Goal: Task Accomplishment & Management: Manage account settings

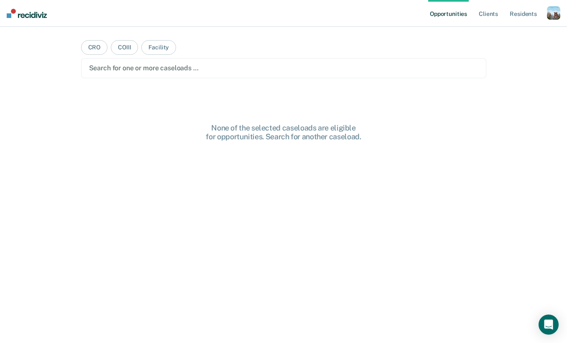
click at [557, 8] on div "button" at bounding box center [553, 12] width 13 height 13
click at [506, 33] on link "Profile" at bounding box center [520, 34] width 67 height 7
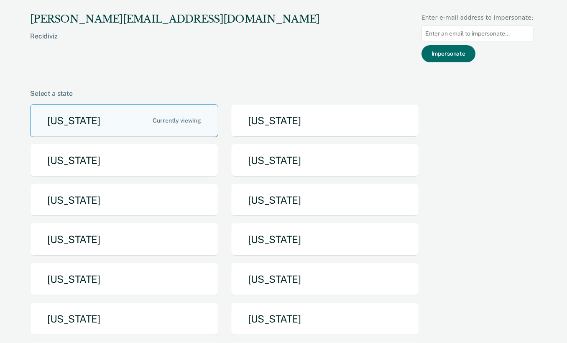
click at [458, 28] on input at bounding box center [478, 34] width 112 height 16
type input "matt.sheaffer@pa.gov"
click at [475, 59] on button "Impersonate" at bounding box center [449, 53] width 54 height 17
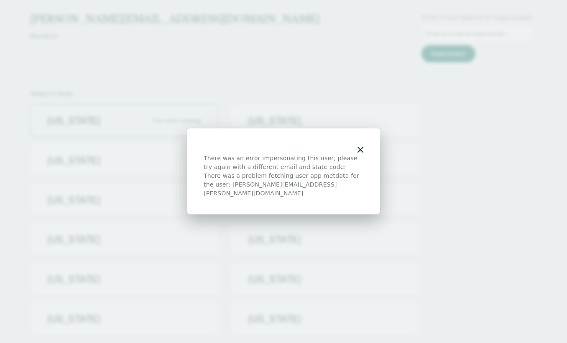
click at [363, 153] on icon "button" at bounding box center [361, 150] width 6 height 6
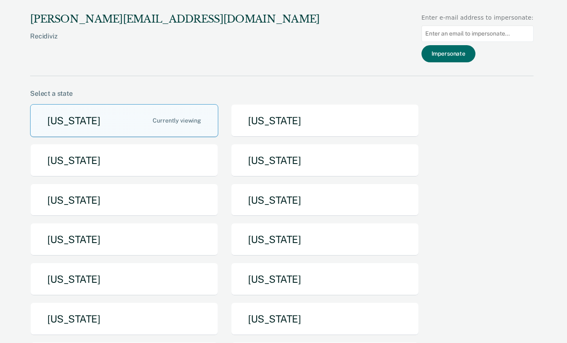
click at [473, 34] on input at bounding box center [478, 34] width 112 height 16
type input "matsheaffe@pa.gov"
click at [472, 52] on button "Impersonate" at bounding box center [449, 53] width 54 height 17
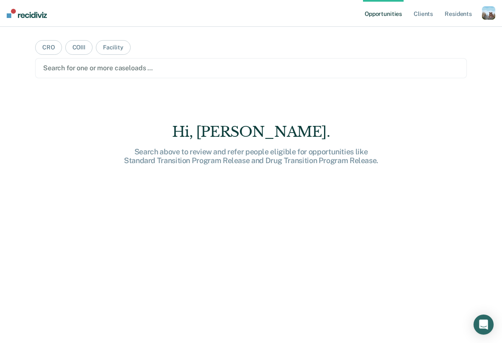
click at [488, 15] on div "button" at bounding box center [488, 12] width 13 height 13
click at [434, 31] on link "Profile" at bounding box center [454, 34] width 67 height 7
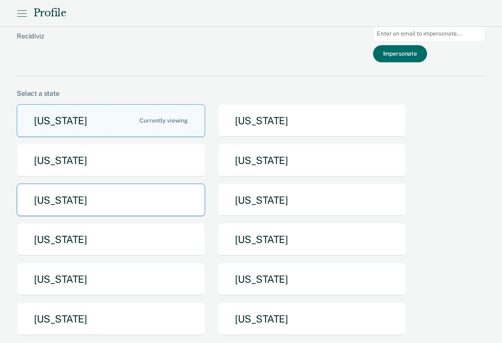
click at [83, 204] on button "[US_STATE]" at bounding box center [111, 200] width 188 height 33
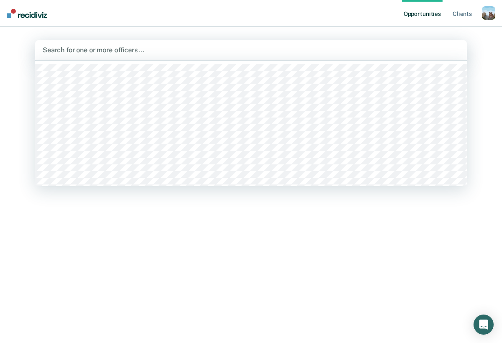
click at [169, 54] on div at bounding box center [251, 50] width 416 height 10
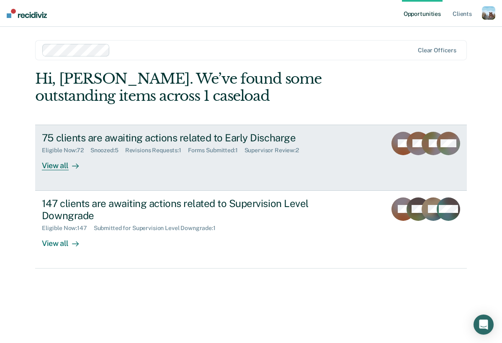
click at [156, 162] on div "75 clients are awaiting actions related to Early Discharge Eligible Now : 72 Sn…" at bounding box center [199, 151] width 314 height 38
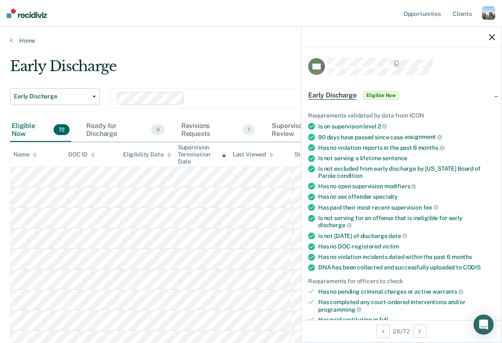
click at [488, 37] on div at bounding box center [401, 37] width 200 height 21
click at [491, 36] on icon "button" at bounding box center [492, 37] width 6 height 6
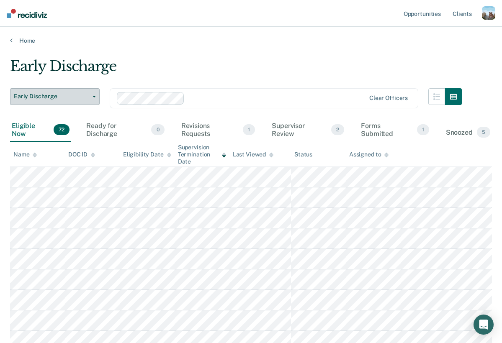
click at [76, 95] on span "Early Discharge" at bounding box center [51, 96] width 75 height 7
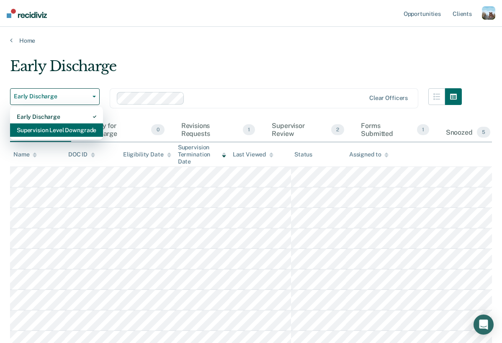
click at [74, 124] on div "Supervision Level Downgrade" at bounding box center [57, 129] width 80 height 13
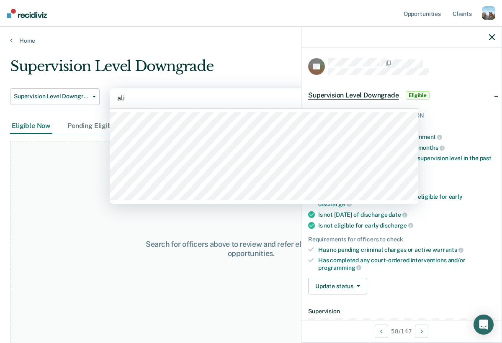
type input "[PERSON_NAME]"
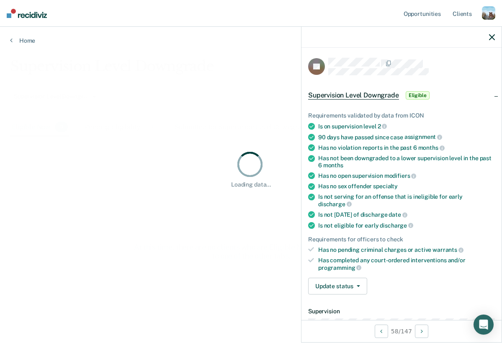
click at [492, 32] on div at bounding box center [401, 37] width 200 height 21
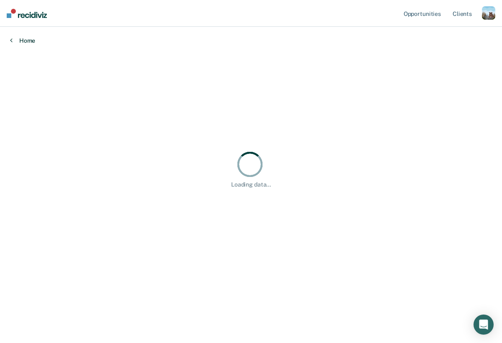
click at [490, 38] on link "Home" at bounding box center [251, 41] width 482 height 8
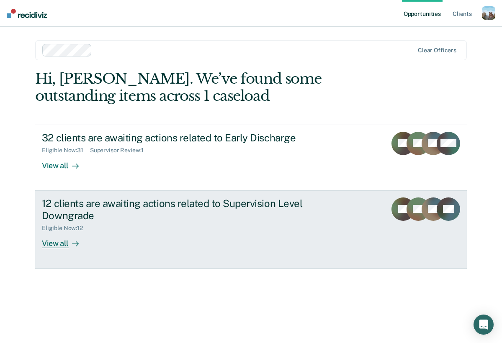
click at [151, 212] on div "12 clients are awaiting actions related to Supervision Level Downgrade" at bounding box center [189, 210] width 294 height 24
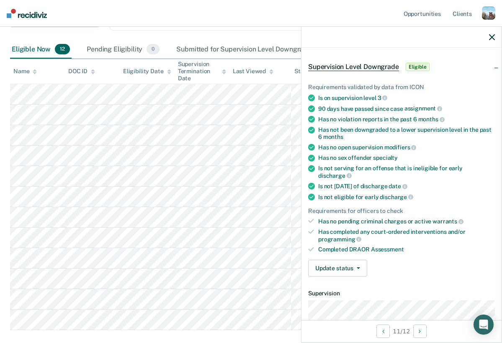
scroll to position [40, 0]
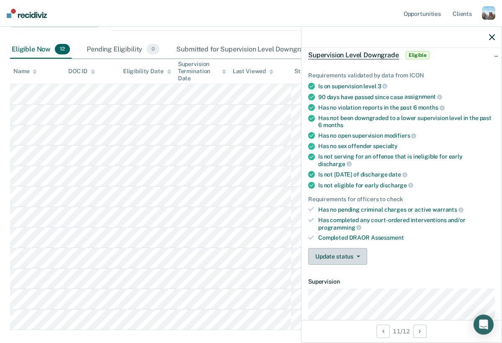
click at [352, 248] on button "Update status" at bounding box center [337, 256] width 59 height 17
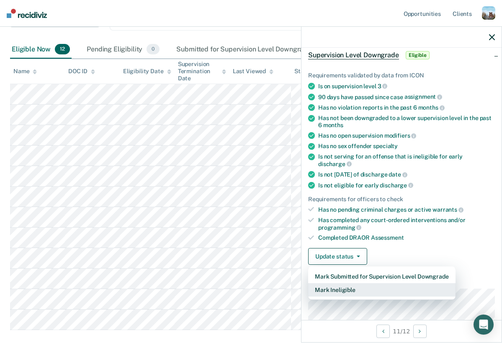
click at [347, 283] on button "Mark Ineligible" at bounding box center [381, 289] width 147 height 13
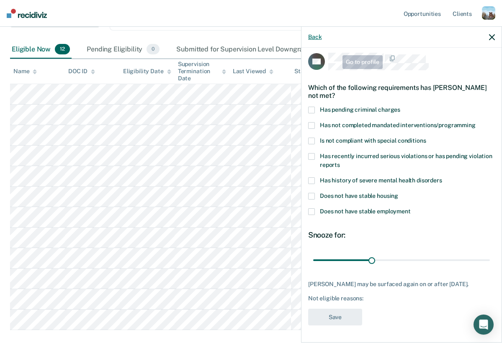
click at [317, 33] on button "Back" at bounding box center [314, 36] width 13 height 7
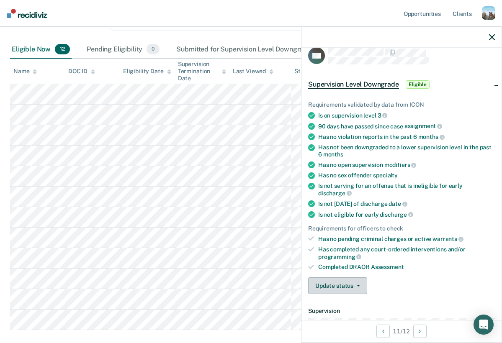
click at [334, 277] on button "Update status" at bounding box center [337, 285] width 59 height 17
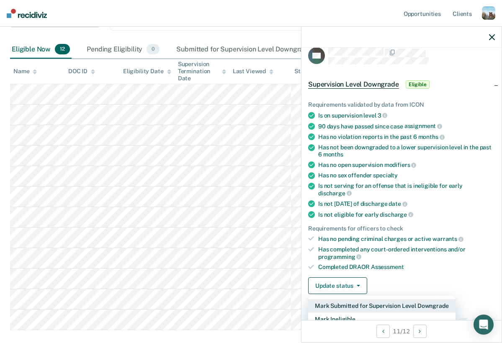
click at [334, 299] on button "Mark Submitted for Supervision Level Downgrade" at bounding box center [381, 305] width 147 height 13
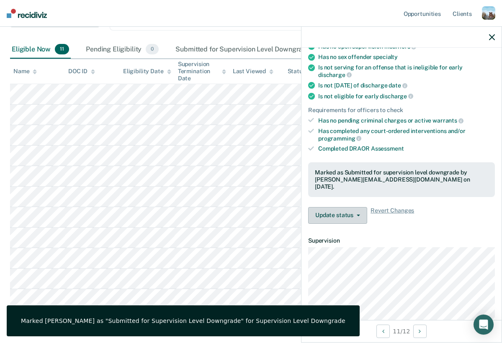
scroll to position [211, 0]
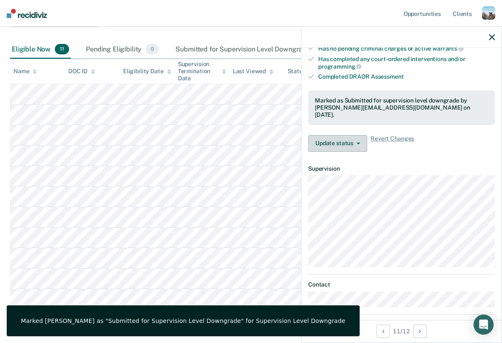
click at [354, 135] on button "Update status" at bounding box center [337, 143] width 59 height 17
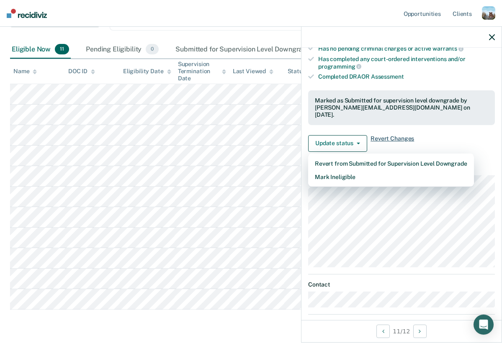
click at [382, 135] on span "Revert Changes" at bounding box center [392, 143] width 44 height 17
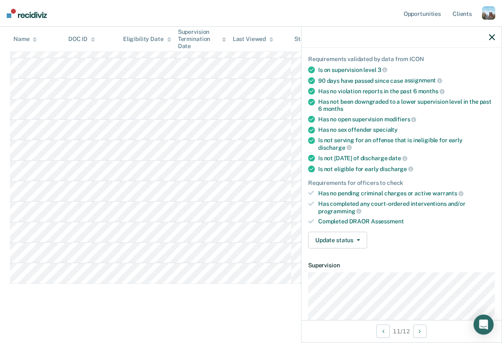
scroll to position [28, 0]
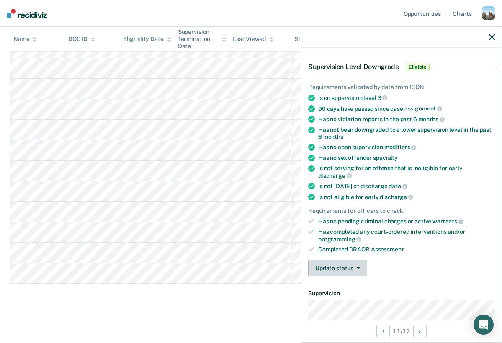
click at [353, 262] on button "Update status" at bounding box center [337, 268] width 59 height 17
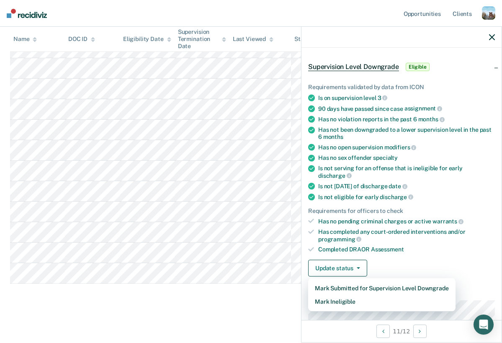
click at [380, 194] on span "discharge" at bounding box center [396, 197] width 33 height 7
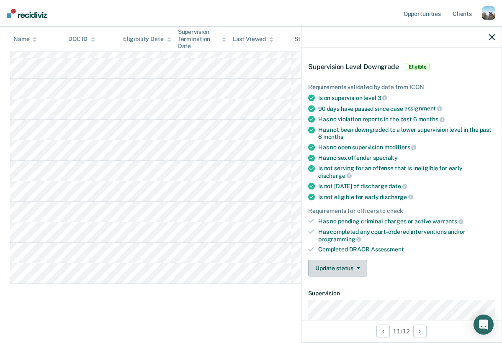
click at [346, 266] on button "Update status" at bounding box center [337, 268] width 59 height 17
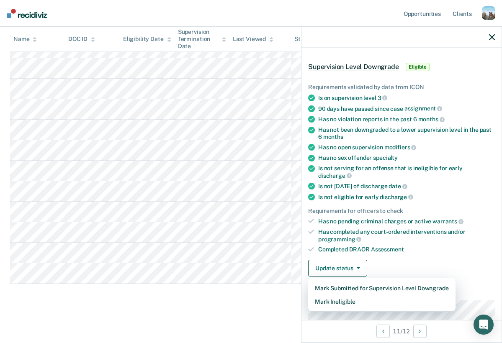
click at [377, 193] on div "Is not eligible for early discharge" at bounding box center [406, 197] width 177 height 8
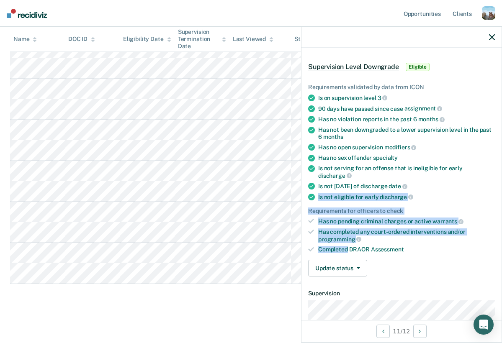
drag, startPoint x: 377, startPoint y: 183, endPoint x: 385, endPoint y: 236, distance: 52.8
click at [384, 236] on ul "Requirements validated by data from ICON Is on supervision level 3 90 days have…" at bounding box center [401, 168] width 187 height 169
click at [385, 246] on span "Assessment" at bounding box center [387, 249] width 33 height 7
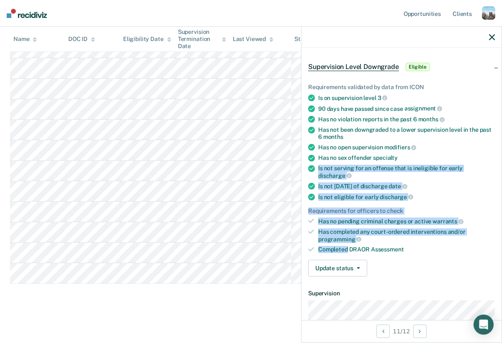
drag, startPoint x: 385, startPoint y: 236, endPoint x: 383, endPoint y: 160, distance: 75.8
click at [383, 160] on ul "Requirements validated by data from ICON Is on supervision level 3 90 days have…" at bounding box center [401, 168] width 187 height 169
drag, startPoint x: 383, startPoint y: 160, endPoint x: 332, endPoint y: 229, distance: 85.6
click at [332, 228] on ul "Requirements validated by data from ICON Is on supervision level 3 90 days have…" at bounding box center [401, 168] width 187 height 169
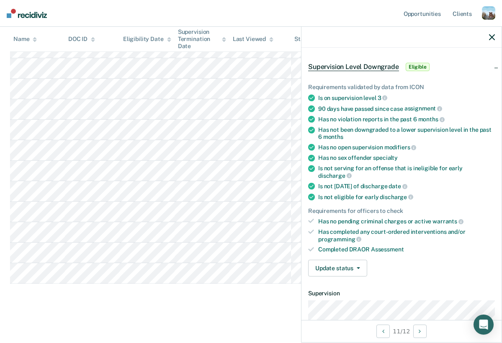
click at [335, 246] on div "Completed DRAOR Assessment" at bounding box center [406, 249] width 177 height 7
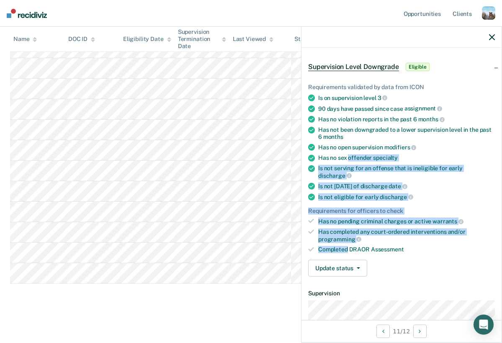
drag, startPoint x: 335, startPoint y: 236, endPoint x: 352, endPoint y: 157, distance: 81.3
click at [351, 157] on ul "Requirements validated by data from ICON Is on supervision level 3 90 days have…" at bounding box center [401, 168] width 187 height 169
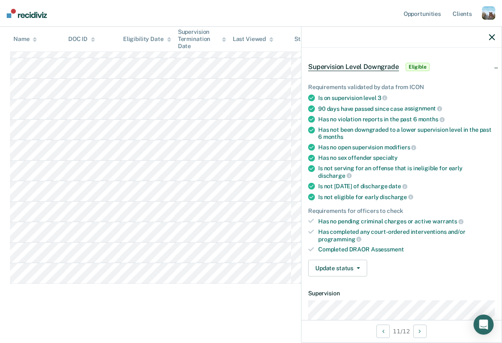
click at [358, 145] on div "Has no open supervision modifiers" at bounding box center [406, 148] width 177 height 8
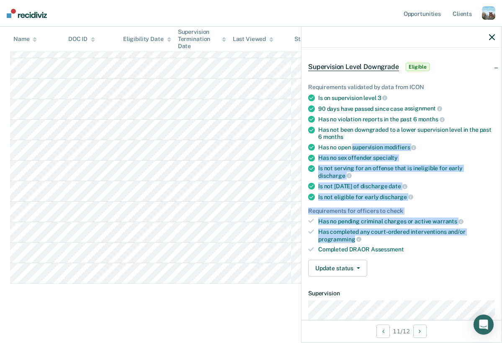
drag, startPoint x: 358, startPoint y: 145, endPoint x: 340, endPoint y: 228, distance: 85.2
click at [340, 228] on ul "Requirements validated by data from ICON Is on supervision level 3 90 days have…" at bounding box center [401, 168] width 187 height 169
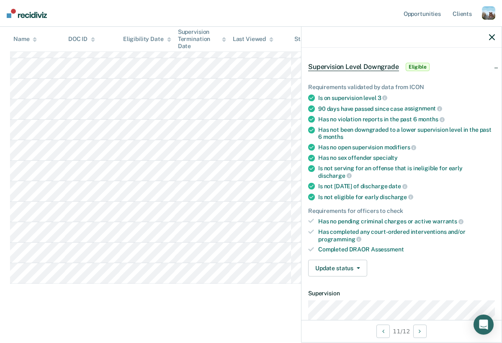
click at [340, 246] on div "Completed DRAOR Assessment" at bounding box center [406, 249] width 177 height 7
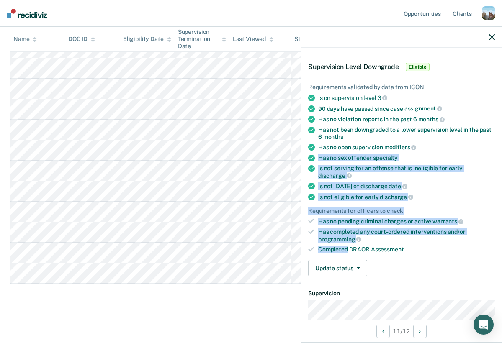
drag, startPoint x: 340, startPoint y: 243, endPoint x: 369, endPoint y: 146, distance: 100.5
click at [369, 148] on ul "Requirements validated by data from ICON Is on supervision level 3 90 days have…" at bounding box center [401, 168] width 187 height 169
click at [369, 146] on div "Has no open supervision modifiers" at bounding box center [406, 148] width 177 height 8
drag, startPoint x: 369, startPoint y: 146, endPoint x: 330, endPoint y: 239, distance: 100.9
click at [330, 239] on ul "Requirements validated by data from ICON Is on supervision level 3 90 days have…" at bounding box center [401, 168] width 187 height 169
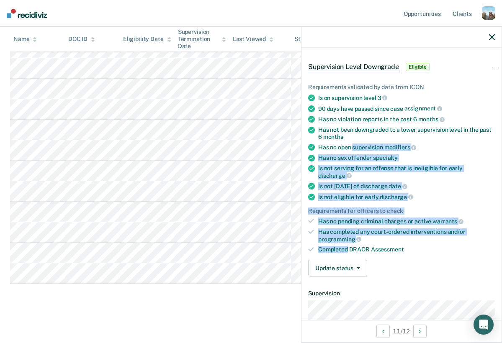
click at [330, 246] on div "Completed DRAOR Assessment" at bounding box center [406, 249] width 177 height 7
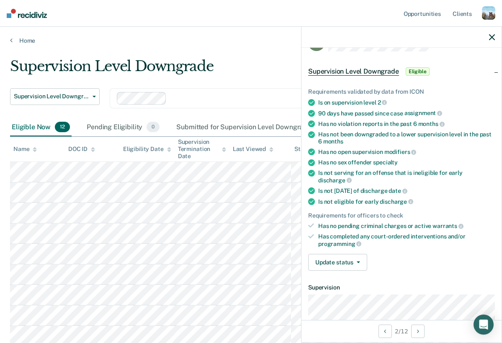
scroll to position [0, 0]
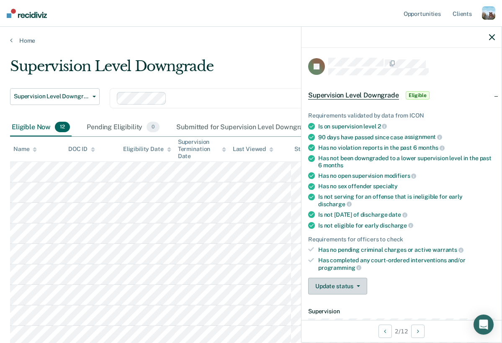
click at [331, 283] on button "Update status" at bounding box center [337, 286] width 59 height 17
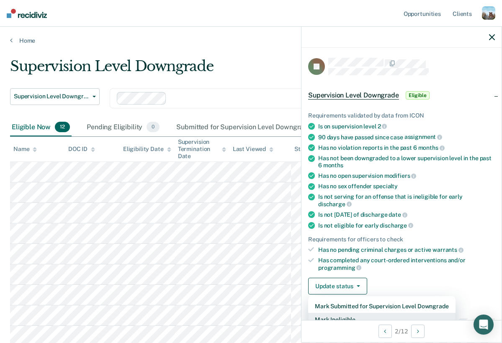
click at [337, 313] on button "Mark Ineligible" at bounding box center [381, 319] width 147 height 13
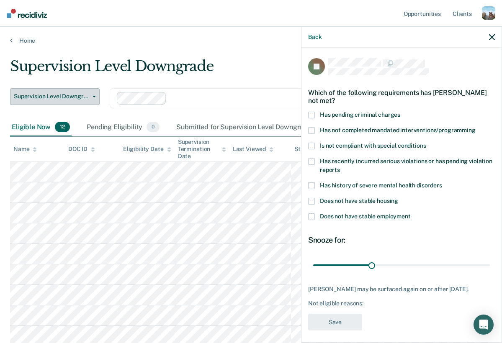
click at [47, 97] on span "Supervision Level Downgrade" at bounding box center [51, 96] width 75 height 7
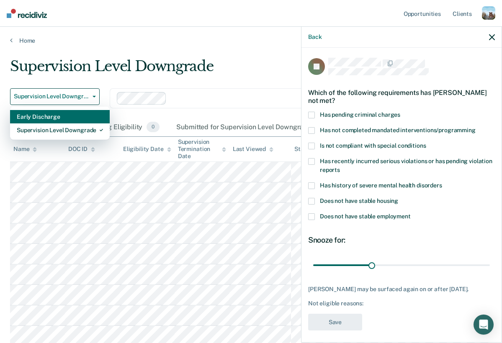
click at [49, 116] on div "Early Discharge" at bounding box center [60, 116] width 86 height 13
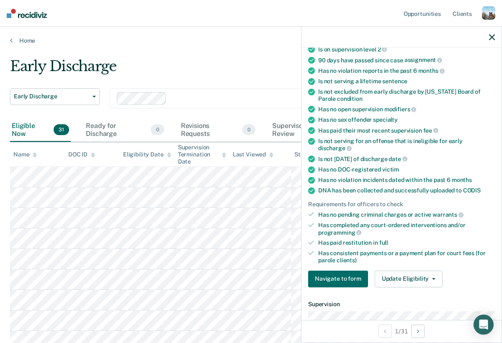
scroll to position [115, 0]
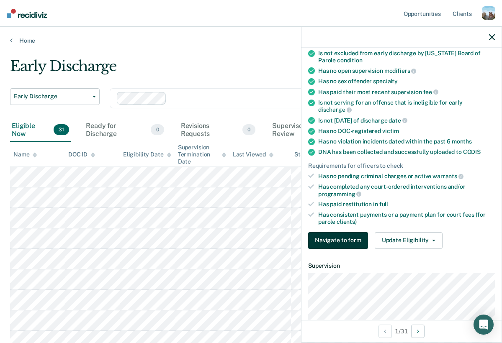
click at [337, 232] on button "Navigate to form" at bounding box center [338, 240] width 60 height 17
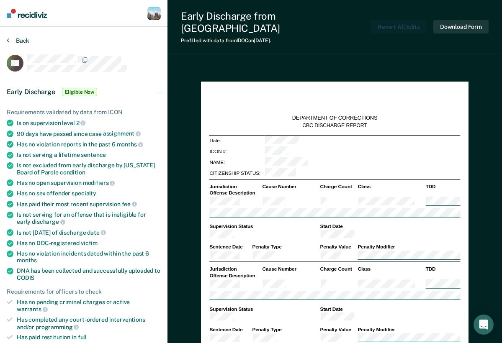
click at [21, 39] on button "Back" at bounding box center [18, 41] width 23 height 8
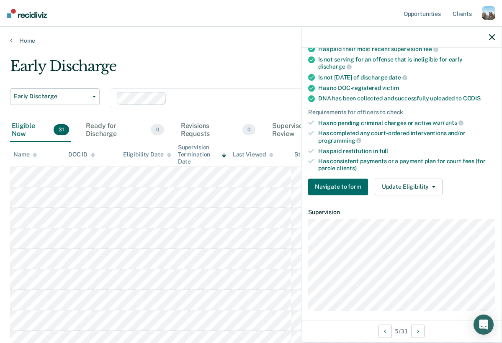
scroll to position [177, 0]
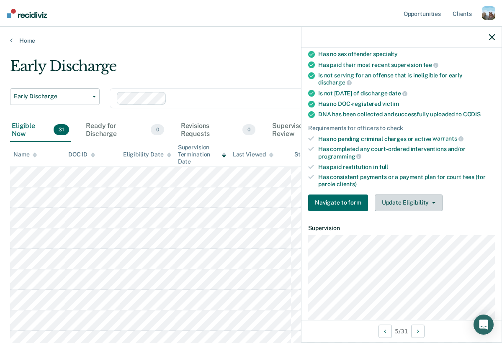
click at [411, 198] on button "Update Eligibility" at bounding box center [409, 203] width 68 height 17
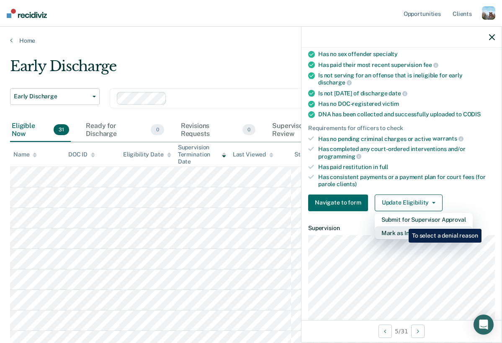
click at [402, 226] on button "Mark as Ineligible" at bounding box center [424, 232] width 98 height 13
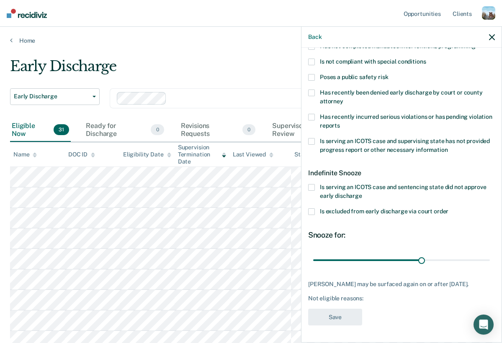
scroll to position [0, 0]
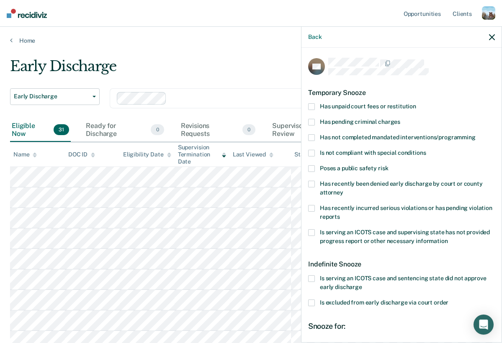
click at [355, 103] on span "Has unpaid court fees or restitution" at bounding box center [368, 106] width 96 height 7
click at [416, 103] on input "Has unpaid court fees or restitution" at bounding box center [416, 103] width 0 height 0
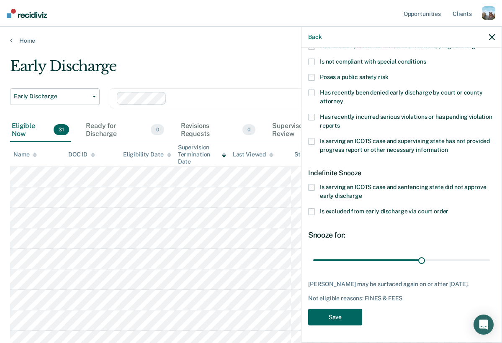
click at [320, 310] on button "Save" at bounding box center [335, 317] width 54 height 17
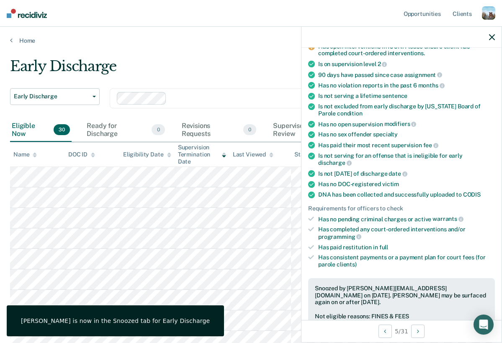
click at [492, 36] on icon "button" at bounding box center [492, 37] width 6 height 6
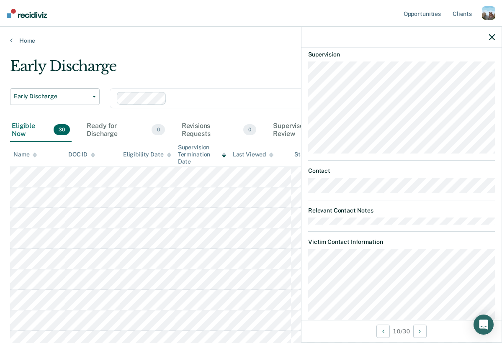
scroll to position [156, 0]
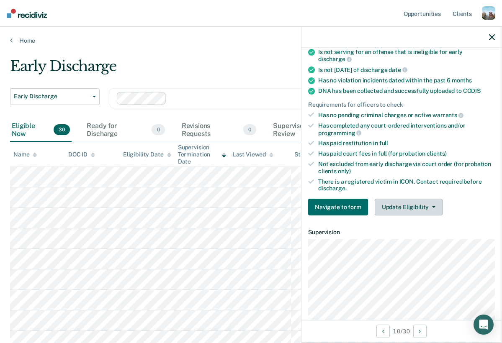
click at [395, 199] on button "Update Eligibility" at bounding box center [409, 207] width 68 height 17
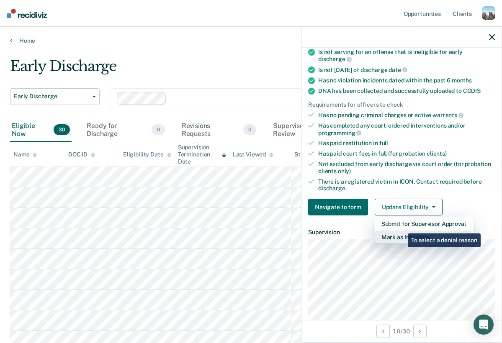
click at [401, 231] on button "Mark as Ineligible" at bounding box center [424, 237] width 98 height 13
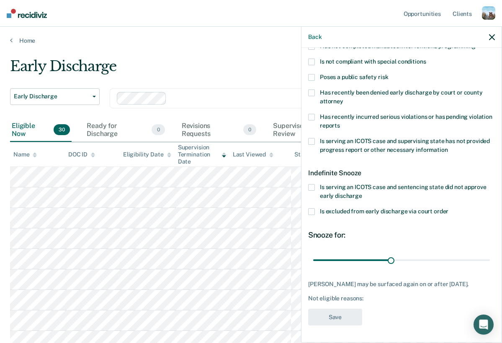
scroll to position [0, 0]
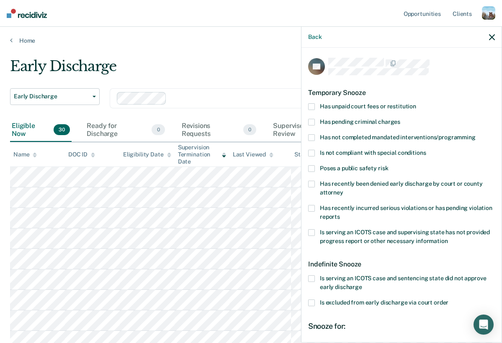
click at [363, 103] on span "Has unpaid court fees or restitution" at bounding box center [368, 106] width 96 height 7
click at [416, 103] on input "Has unpaid court fees or restitution" at bounding box center [416, 103] width 0 height 0
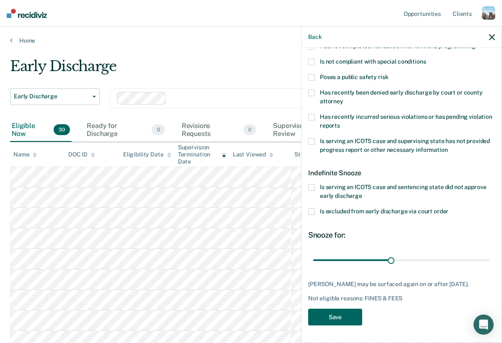
click at [327, 315] on button "Save" at bounding box center [335, 317] width 54 height 17
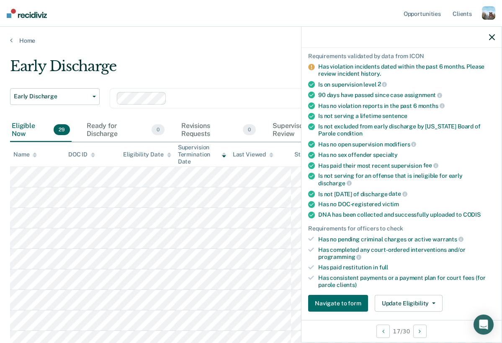
scroll to position [178, 0]
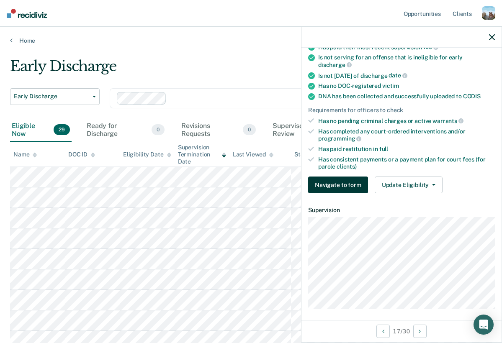
click at [353, 180] on button "Navigate to form" at bounding box center [338, 185] width 60 height 17
type textarea "x"
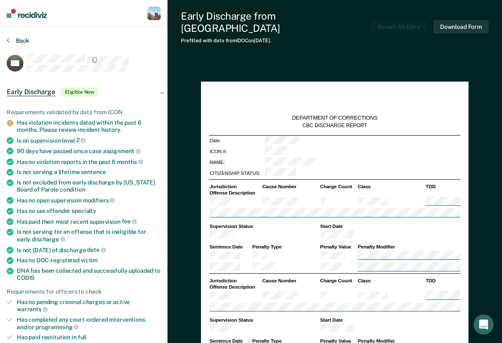
click at [26, 41] on button "Back" at bounding box center [18, 41] width 23 height 8
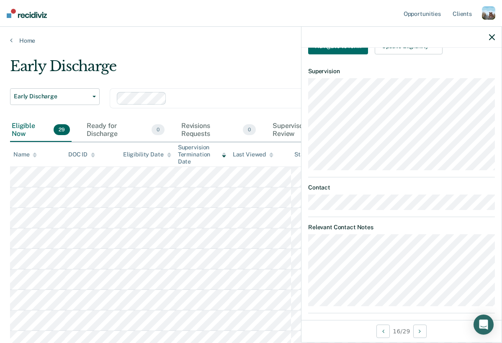
scroll to position [186, 0]
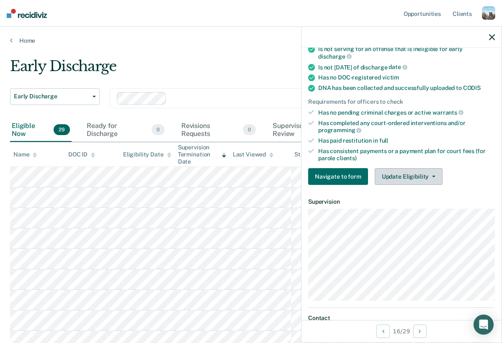
click at [407, 171] on button "Update Eligibility" at bounding box center [409, 176] width 68 height 17
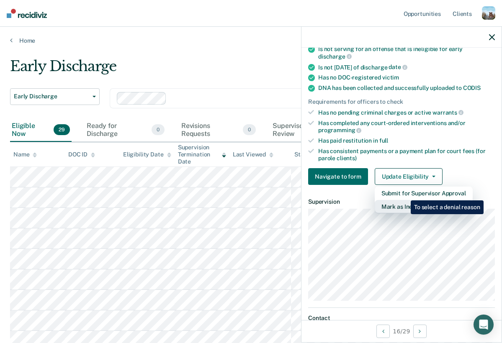
click at [404, 200] on button "Mark as Ineligible" at bounding box center [424, 206] width 98 height 13
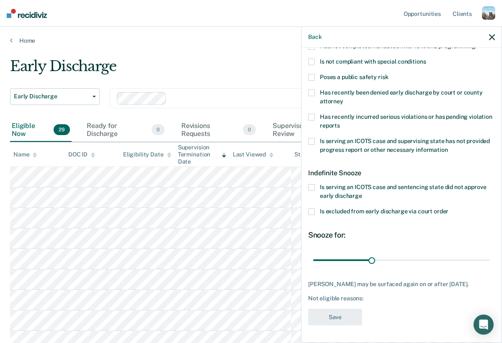
scroll to position [11, 0]
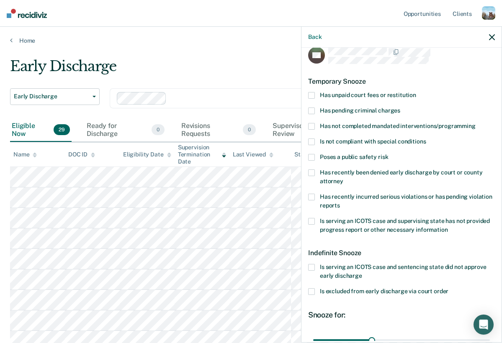
click at [377, 92] on span "Has unpaid court fees or restitution" at bounding box center [368, 95] width 96 height 7
click at [416, 92] on input "Has unpaid court fees or restitution" at bounding box center [416, 92] width 0 height 0
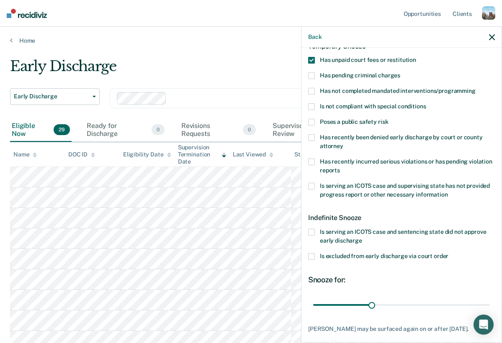
scroll to position [97, 0]
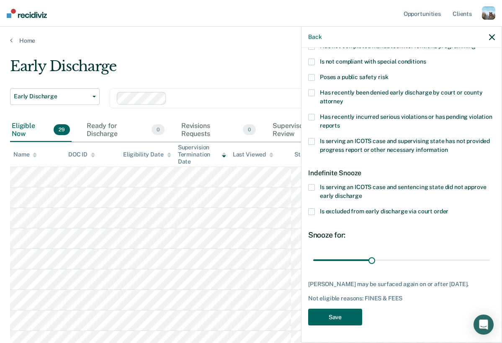
click at [335, 316] on button "Save" at bounding box center [335, 317] width 54 height 17
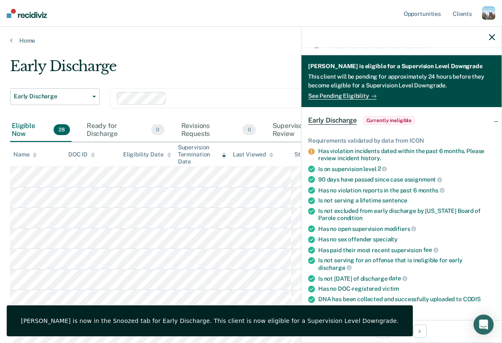
scroll to position [24, 0]
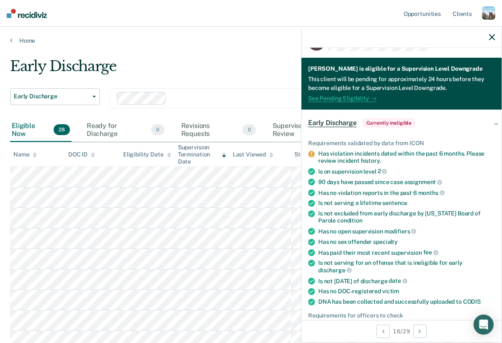
click at [361, 97] on link "See Pending Eligibility" at bounding box center [342, 98] width 68 height 7
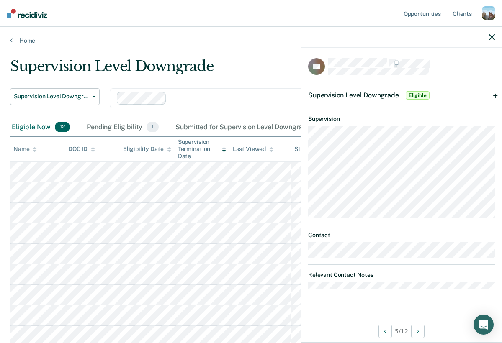
click at [390, 94] on span "Supervision Level Downgrade" at bounding box center [353, 95] width 91 height 8
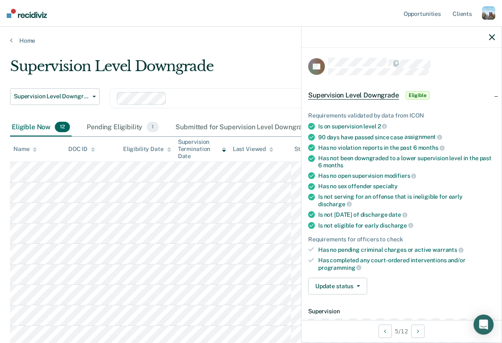
scroll to position [16, 0]
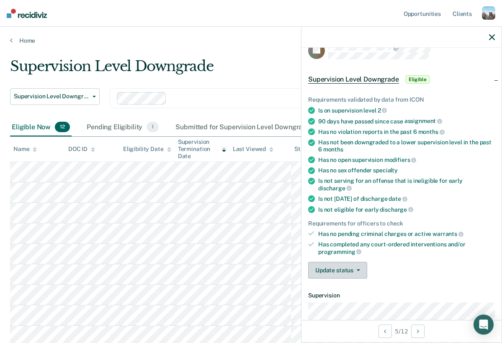
click at [341, 262] on button "Update status" at bounding box center [337, 270] width 59 height 17
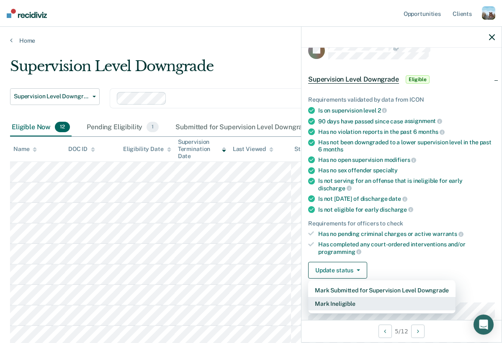
click at [350, 297] on button "Mark Ineligible" at bounding box center [381, 303] width 147 height 13
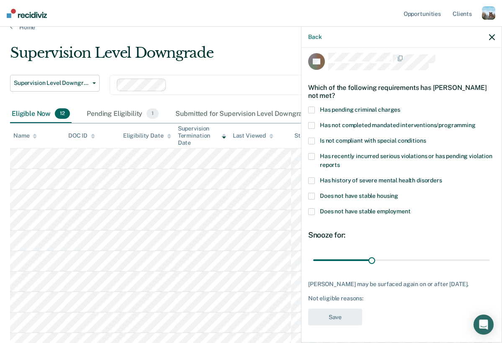
scroll to position [0, 0]
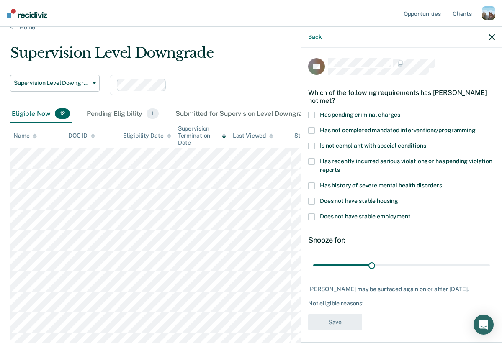
click at [377, 217] on span "Does not have stable employment" at bounding box center [365, 216] width 91 height 7
click at [411, 213] on input "Does not have stable employment" at bounding box center [411, 213] width 0 height 0
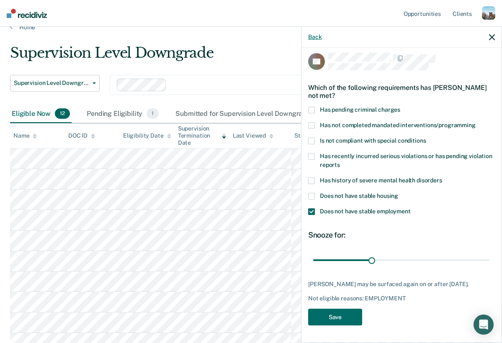
click at [316, 36] on button "Back" at bounding box center [314, 36] width 13 height 7
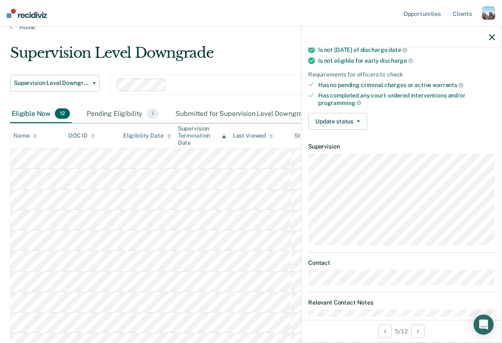
scroll to position [123, 0]
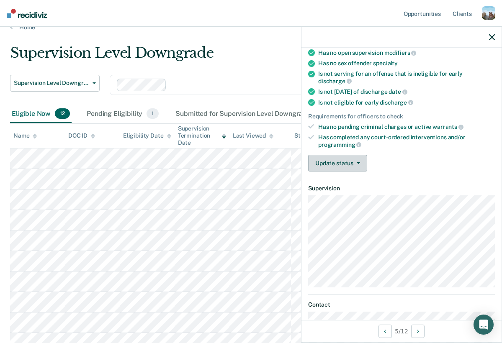
click at [340, 155] on button "Update status" at bounding box center [337, 163] width 59 height 17
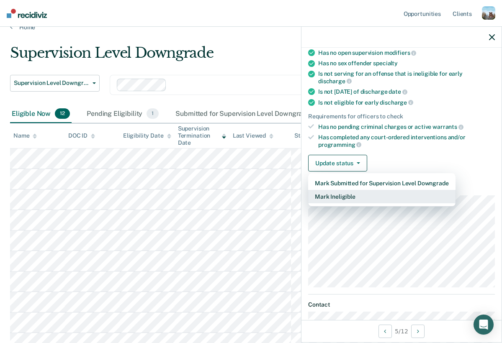
click at [341, 190] on button "Mark Ineligible" at bounding box center [381, 196] width 147 height 13
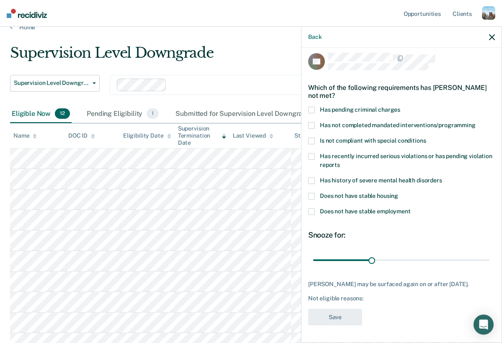
scroll to position [0, 0]
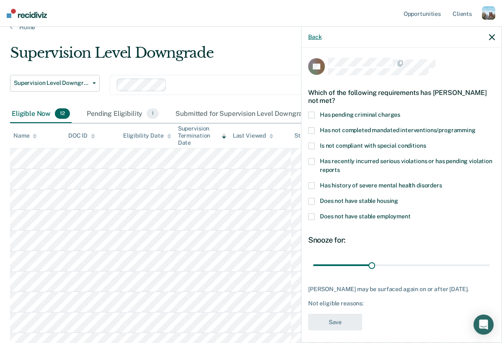
click at [312, 40] on button "Back" at bounding box center [314, 36] width 13 height 7
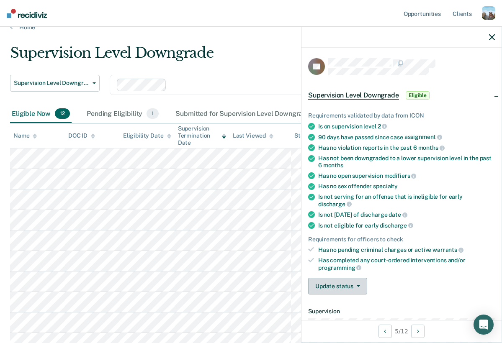
click at [326, 278] on button "Update status" at bounding box center [337, 286] width 59 height 17
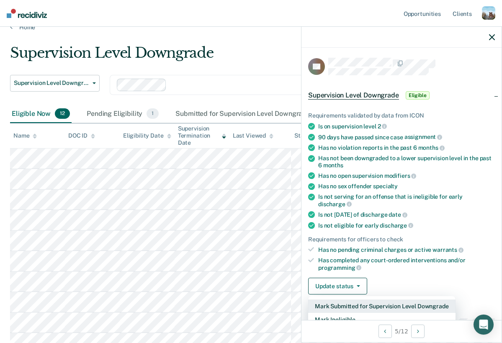
click at [346, 300] on button "Mark Submitted for Supervision Level Downgrade" at bounding box center [381, 306] width 147 height 13
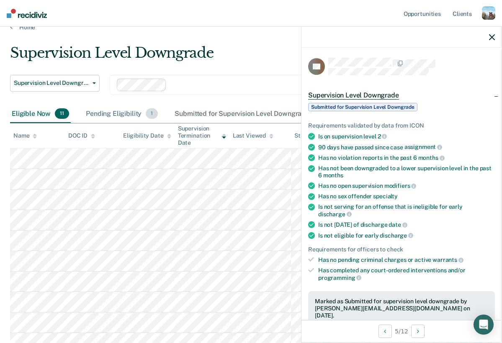
click at [126, 107] on div "Pending Eligibility 1" at bounding box center [121, 114] width 75 height 18
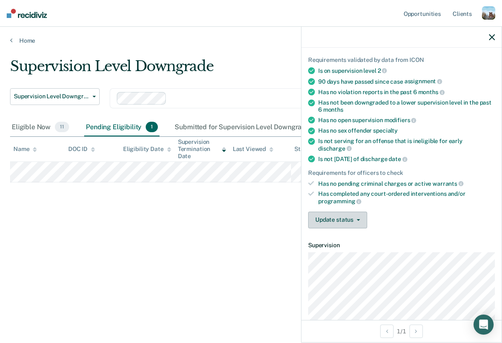
scroll to position [62, 0]
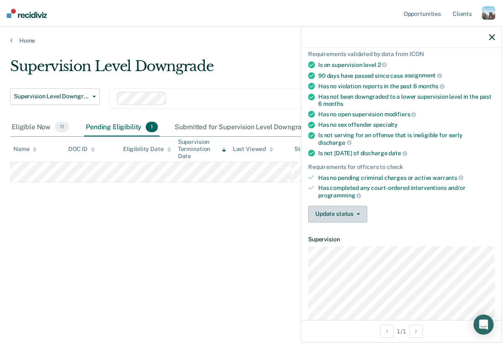
click at [345, 206] on button "Update status" at bounding box center [337, 214] width 59 height 17
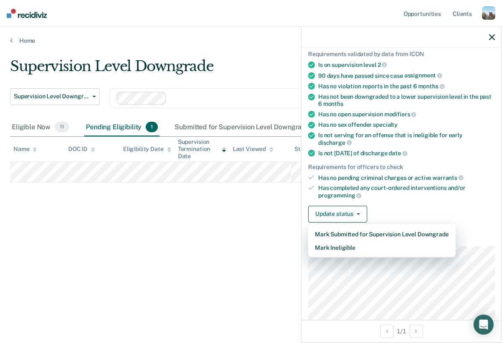
click at [217, 232] on div "Supervision Level Downgrade Supervision Level Downgrade Early Discharge Supervi…" at bounding box center [251, 169] width 482 height 223
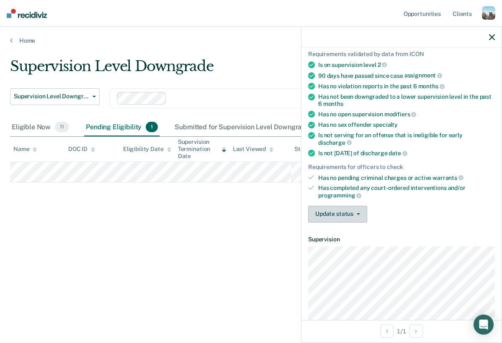
click at [321, 206] on button "Update status" at bounding box center [337, 214] width 59 height 17
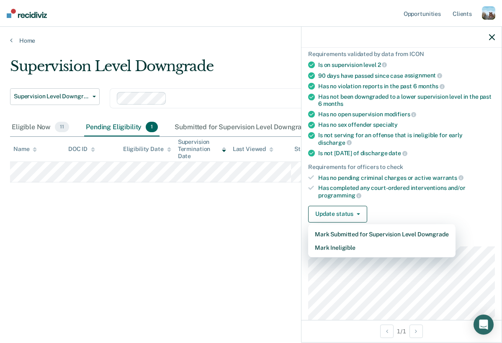
click at [236, 253] on div "Supervision Level Downgrade Supervision Level Downgrade Early Discharge Supervi…" at bounding box center [251, 169] width 482 height 223
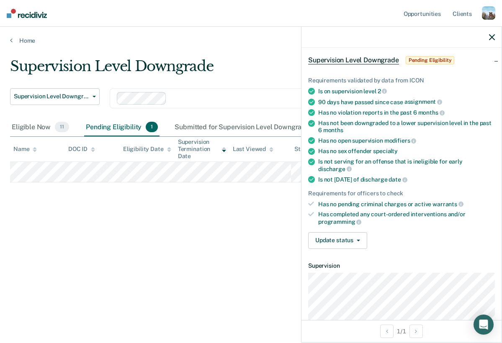
scroll to position [124, 0]
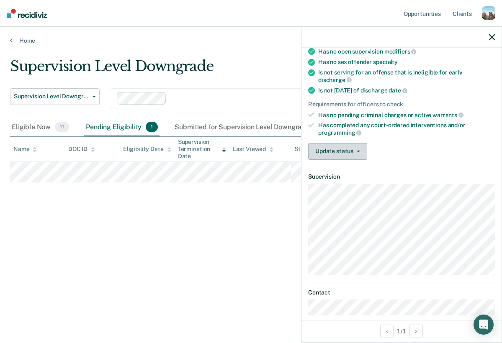
click at [338, 146] on button "Update status" at bounding box center [337, 151] width 59 height 17
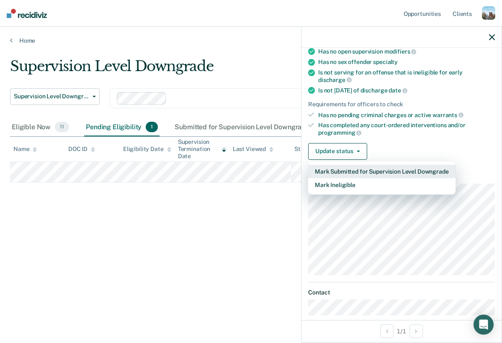
click at [362, 165] on button "Mark Submitted for Supervision Level Downgrade" at bounding box center [381, 171] width 147 height 13
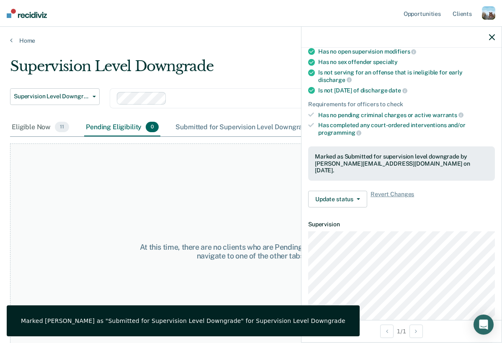
click at [270, 130] on div "Submitted for Supervision Level Downgrade 2" at bounding box center [251, 127] width 155 height 18
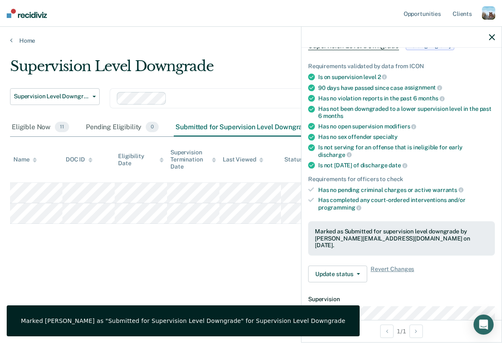
scroll to position [0, 0]
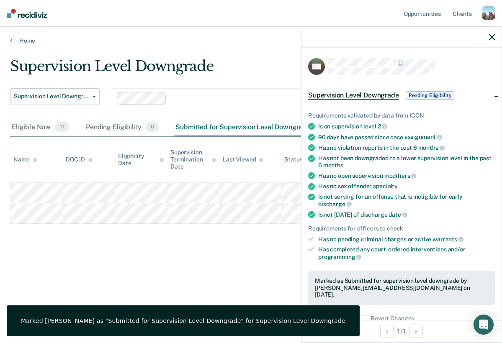
click at [485, 42] on div at bounding box center [401, 37] width 200 height 21
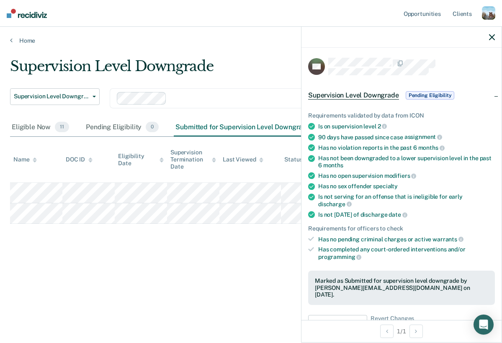
click at [489, 36] on icon "button" at bounding box center [492, 37] width 6 height 6
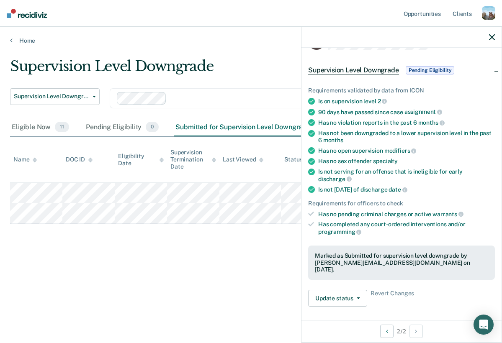
scroll to position [60, 0]
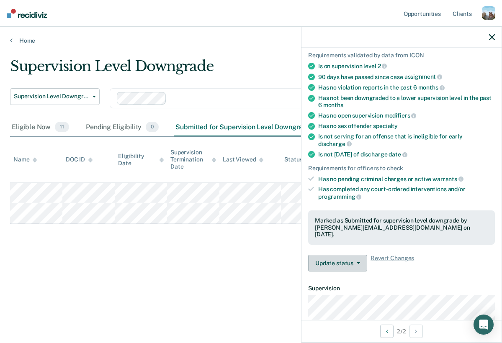
click at [353, 255] on button "Update status" at bounding box center [337, 263] width 59 height 17
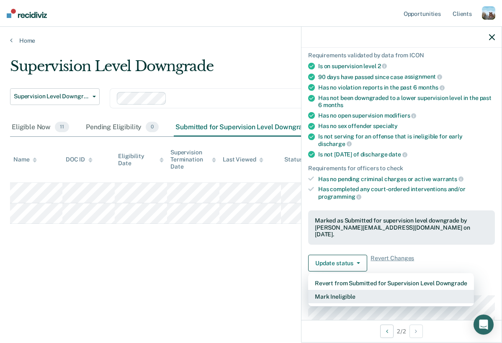
click at [346, 290] on button "Mark Ineligible" at bounding box center [391, 296] width 166 height 13
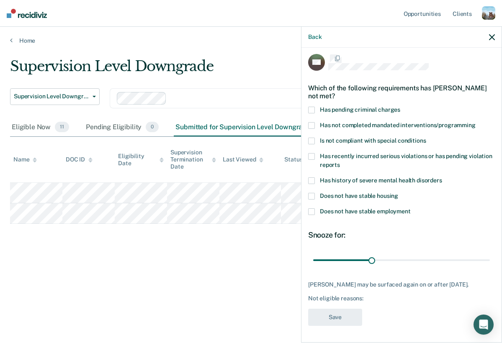
scroll to position [11, 0]
click at [368, 99] on div "Which of the following requirements has [PERSON_NAME] not met?" at bounding box center [401, 91] width 187 height 29
click at [368, 106] on span "Has pending criminal charges" at bounding box center [360, 109] width 80 height 7
click at [400, 107] on input "Has pending criminal charges" at bounding box center [400, 107] width 0 height 0
click at [364, 139] on label "Is not compliant with special conditions" at bounding box center [401, 142] width 187 height 9
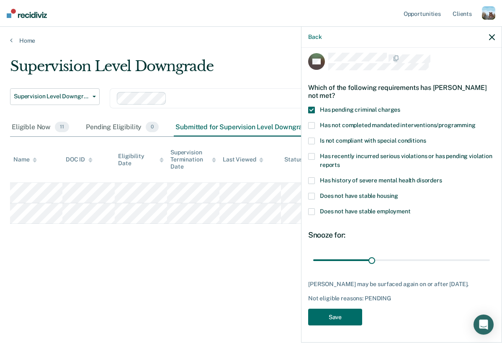
click at [426, 138] on input "Is not compliant with special conditions" at bounding box center [426, 138] width 0 height 0
click at [337, 313] on button "Save" at bounding box center [335, 317] width 54 height 17
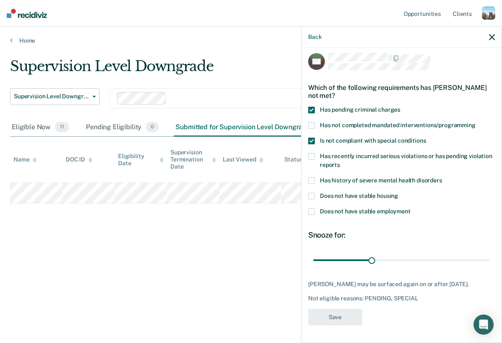
click at [494, 39] on icon "button" at bounding box center [492, 37] width 6 height 6
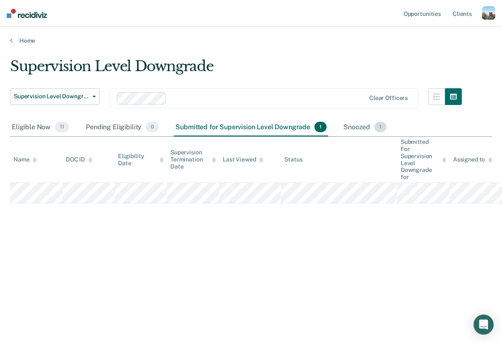
click at [351, 131] on div "Snoozed 1" at bounding box center [364, 127] width 46 height 18
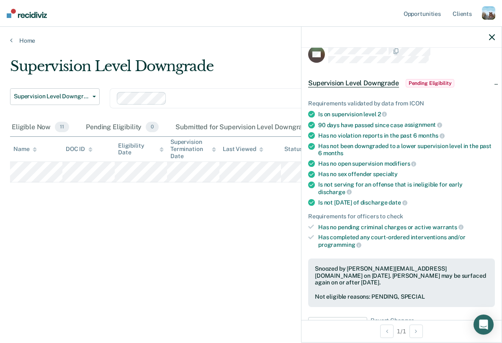
scroll to position [0, 0]
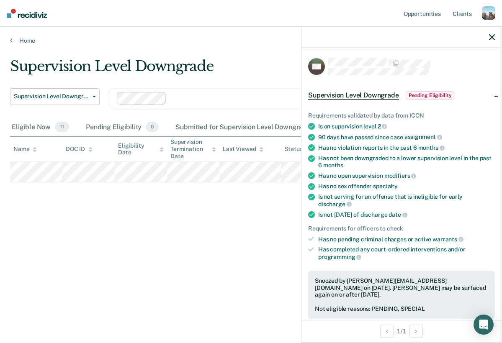
click at [262, 62] on div "Supervision Level Downgrade" at bounding box center [236, 70] width 452 height 24
click at [486, 34] on div at bounding box center [401, 37] width 200 height 21
click at [491, 36] on icon "button" at bounding box center [492, 37] width 6 height 6
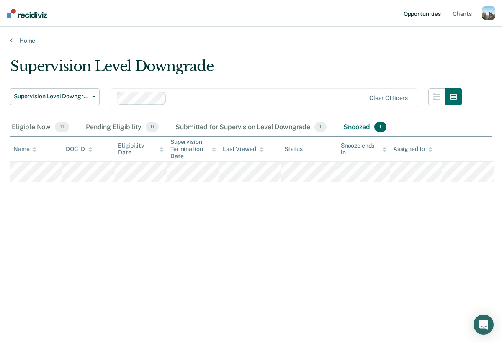
click at [423, 8] on link "Opportunities" at bounding box center [422, 13] width 41 height 27
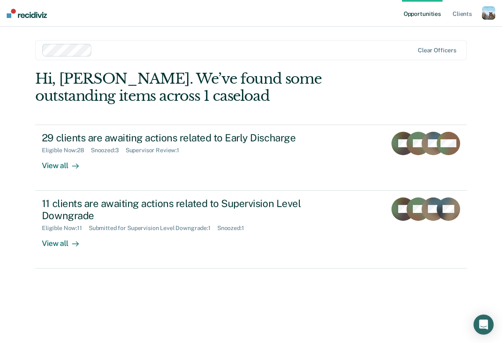
click at [216, 104] on div "Hi, [PERSON_NAME]. We’ve found some outstanding items across 1 caseload" at bounding box center [207, 87] width 345 height 34
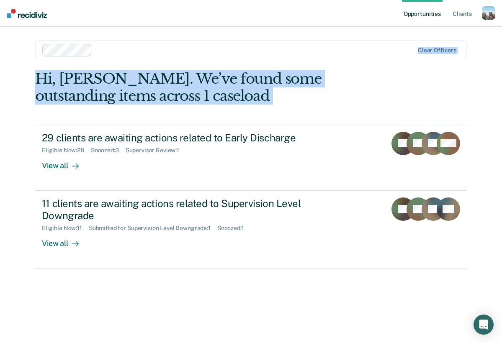
drag, startPoint x: 216, startPoint y: 104, endPoint x: 215, endPoint y: 53, distance: 51.1
click at [215, 53] on main "Clear officers Hi, [PERSON_NAME]. We’ve found some outstanding items across 1 c…" at bounding box center [251, 175] width 452 height 296
click at [212, 60] on main "Clear officers Hi, [PERSON_NAME]. We’ve found some outstanding items across 1 c…" at bounding box center [251, 175] width 452 height 296
drag, startPoint x: 212, startPoint y: 60, endPoint x: 216, endPoint y: 99, distance: 39.1
click at [216, 99] on main "Clear officers Hi, [PERSON_NAME]. We’ve found some outstanding items across 1 c…" at bounding box center [251, 175] width 452 height 296
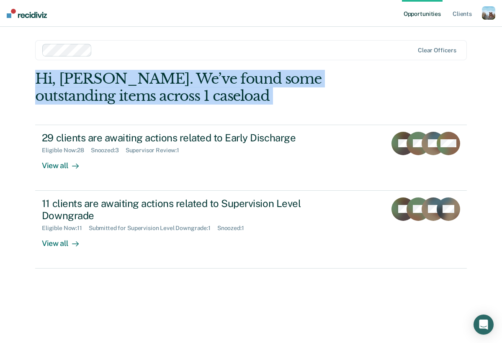
click at [216, 99] on div "Hi, [PERSON_NAME]. We’ve found some outstanding items across 1 caseload" at bounding box center [207, 87] width 345 height 34
drag, startPoint x: 216, startPoint y: 99, endPoint x: 209, endPoint y: 65, distance: 34.6
click at [210, 66] on main "Clear officers Hi, [PERSON_NAME]. We’ve found some outstanding items across 1 c…" at bounding box center [251, 175] width 452 height 296
click at [209, 65] on main "Clear officers Hi, [PERSON_NAME]. We’ve found some outstanding items across 1 c…" at bounding box center [251, 175] width 452 height 296
drag, startPoint x: 209, startPoint y: 65, endPoint x: 217, endPoint y: 115, distance: 50.4
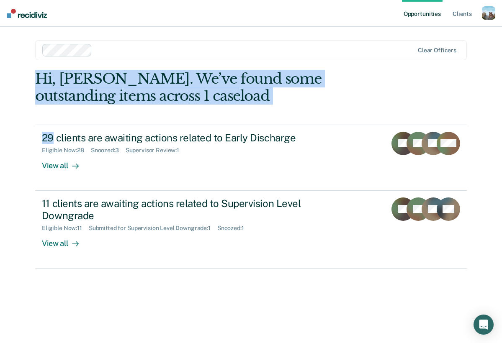
click at [217, 115] on main "Clear officers Hi, [PERSON_NAME]. We’ve found some outstanding items across 1 c…" at bounding box center [251, 175] width 452 height 296
click at [217, 115] on div "Hi, [PERSON_NAME]. We’ve found some outstanding items across 1 caseload 29 clie…" at bounding box center [250, 169] width 431 height 198
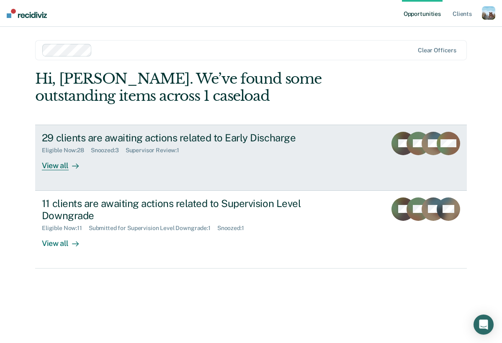
click at [203, 153] on div "Eligible Now : 28 Snoozed : 3 Supervisor Review : 1" at bounding box center [189, 149] width 294 height 10
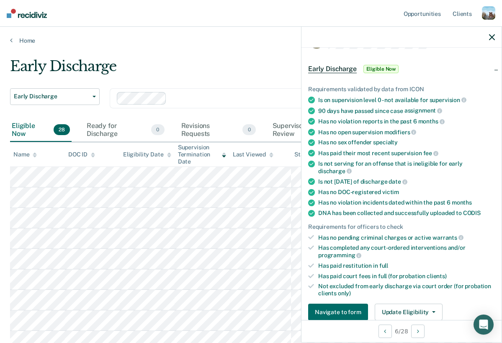
scroll to position [21, 0]
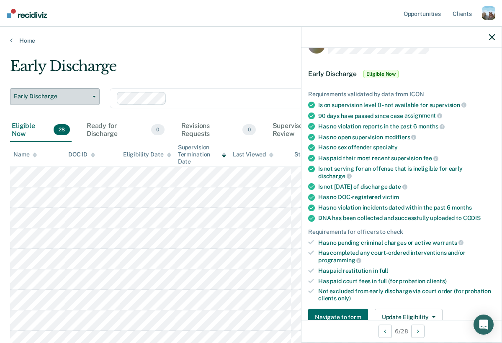
click at [91, 97] on span "button" at bounding box center [92, 97] width 7 height 2
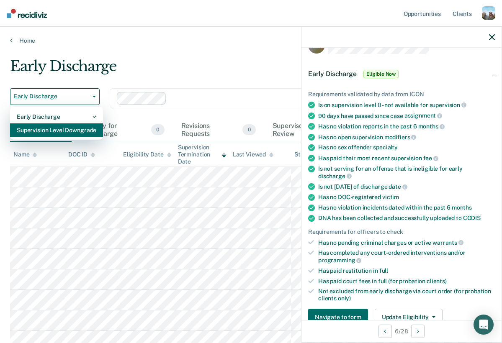
click at [72, 131] on div "Supervision Level Downgrade" at bounding box center [57, 129] width 80 height 13
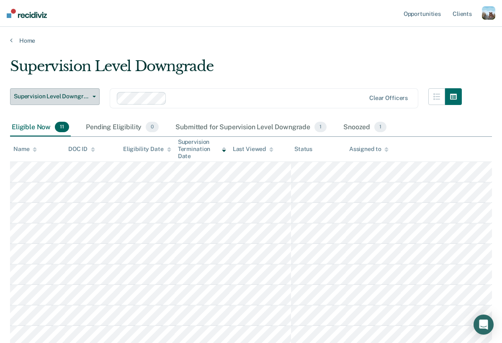
click at [73, 93] on span "Supervision Level Downgrade" at bounding box center [51, 96] width 75 height 7
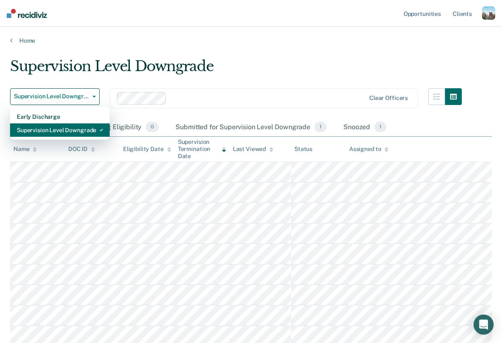
click at [69, 124] on div "Supervision Level Downgrade" at bounding box center [60, 129] width 86 height 13
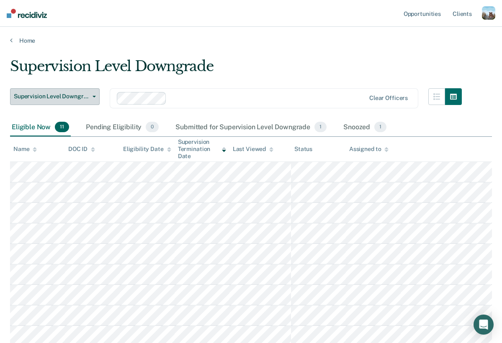
click at [77, 92] on button "Supervision Level Downgrade" at bounding box center [55, 96] width 90 height 17
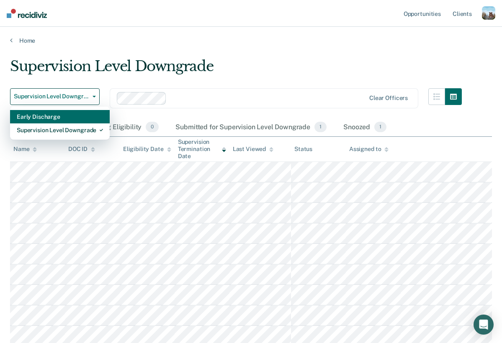
click at [65, 111] on div "Early Discharge" at bounding box center [60, 116] width 86 height 13
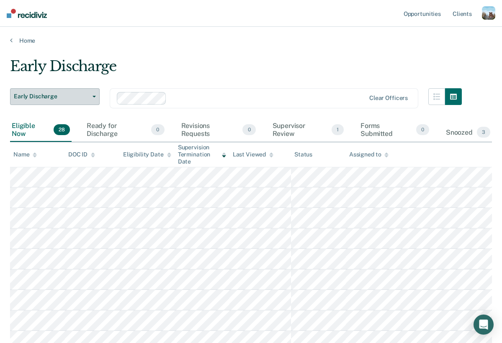
click at [71, 100] on button "Early Discharge" at bounding box center [55, 96] width 90 height 17
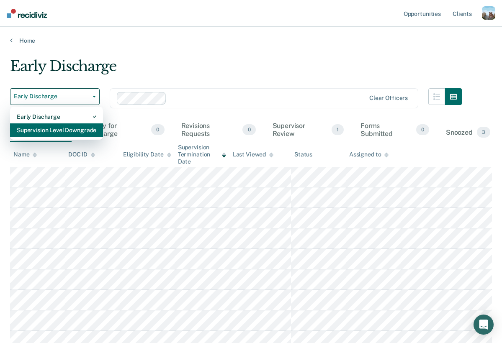
click at [67, 124] on div "Supervision Level Downgrade" at bounding box center [57, 129] width 80 height 13
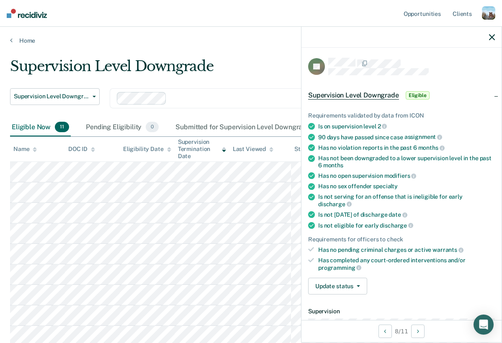
click at [400, 95] on div "Supervision Level Downgrade Eligible" at bounding box center [369, 95] width 123 height 13
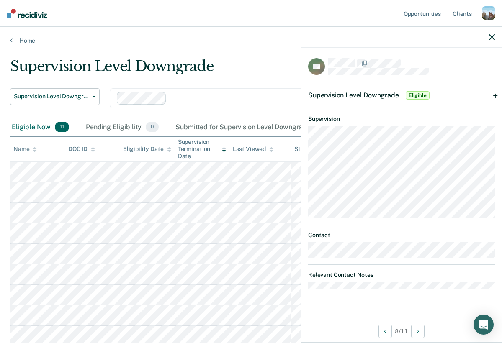
click at [403, 95] on div "Supervision Level Downgrade Eligible" at bounding box center [369, 95] width 123 height 13
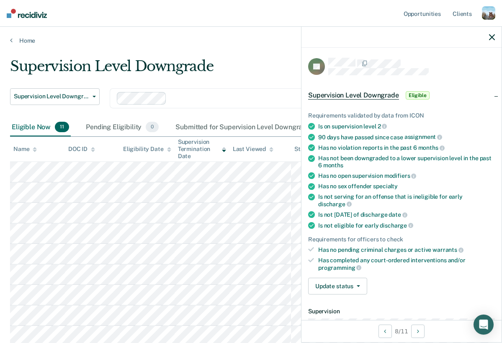
scroll to position [62, 0]
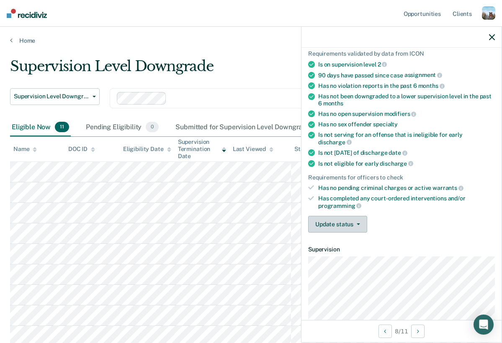
click at [338, 216] on button "Update status" at bounding box center [337, 224] width 59 height 17
click at [391, 200] on div "Requirements validated by data from ICON Is on supervision level 2 90 days have…" at bounding box center [401, 138] width 200 height 203
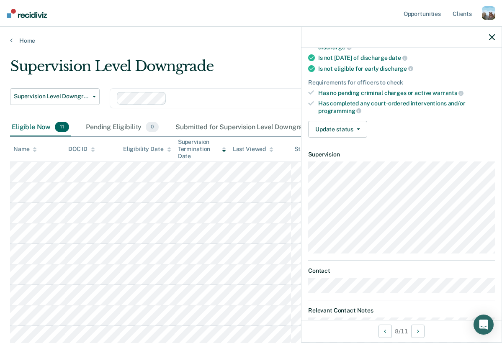
scroll to position [168, 0]
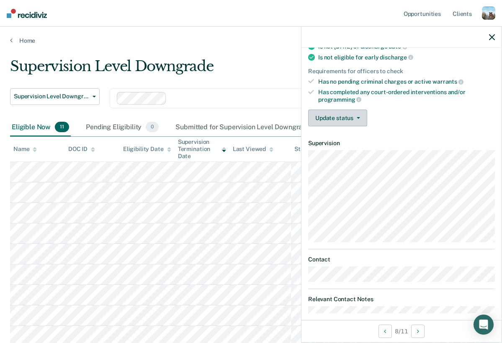
click at [345, 112] on button "Update status" at bounding box center [337, 118] width 59 height 17
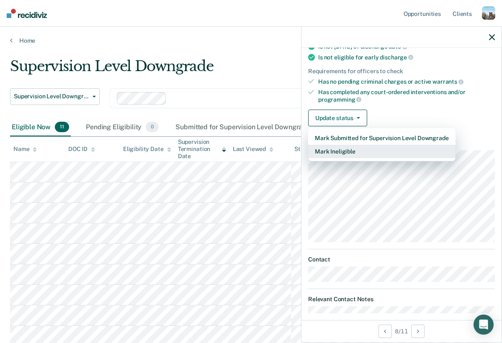
click at [344, 145] on button "Mark Ineligible" at bounding box center [381, 151] width 147 height 13
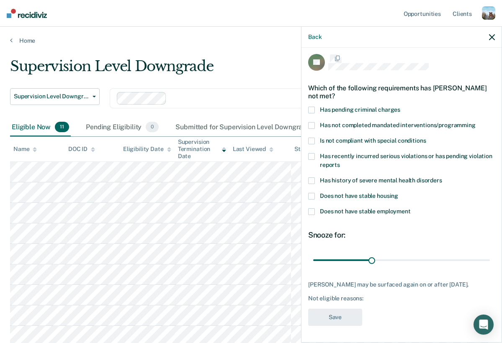
scroll to position [0, 0]
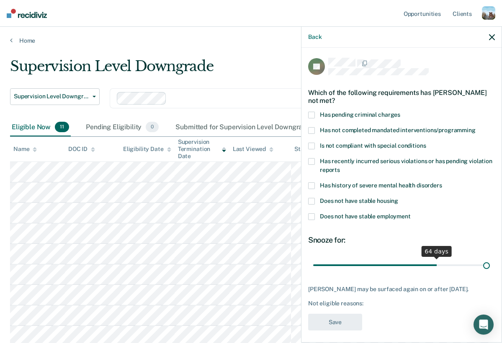
drag, startPoint x: 367, startPoint y: 258, endPoint x: 514, endPoint y: 259, distance: 147.3
type input "90"
click at [490, 259] on input "range" at bounding box center [401, 265] width 177 height 15
click at [358, 201] on div "Does not have stable housing" at bounding box center [401, 205] width 187 height 15
click at [377, 159] on label "Has recently incurred serious violations or has pending violation reports" at bounding box center [401, 167] width 187 height 18
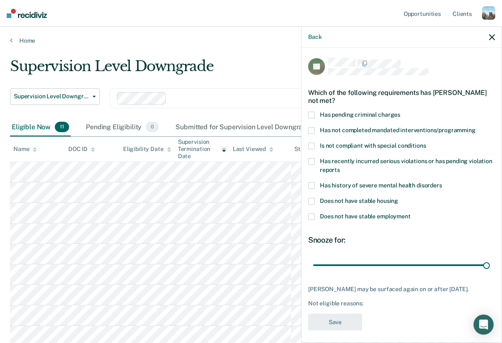
click at [340, 167] on input "Has recently incurred serious violations or has pending violation reports" at bounding box center [340, 167] width 0 height 0
click at [382, 117] on div "Has pending criminal charges" at bounding box center [401, 119] width 187 height 15
click at [344, 314] on button "Save" at bounding box center [335, 322] width 54 height 17
click at [493, 35] on icon "button" at bounding box center [492, 37] width 6 height 6
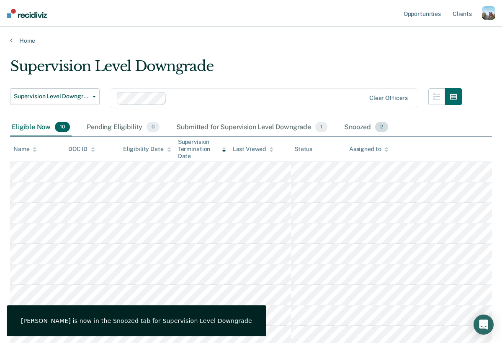
click at [362, 123] on div "Snoozed 2" at bounding box center [365, 127] width 47 height 18
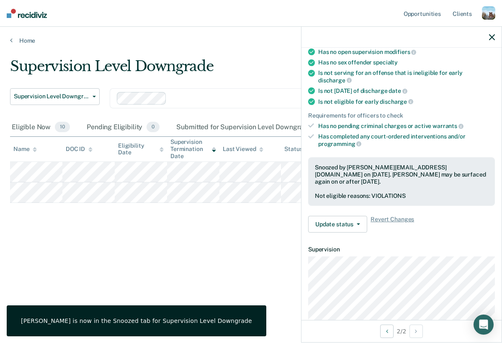
scroll to position [195, 0]
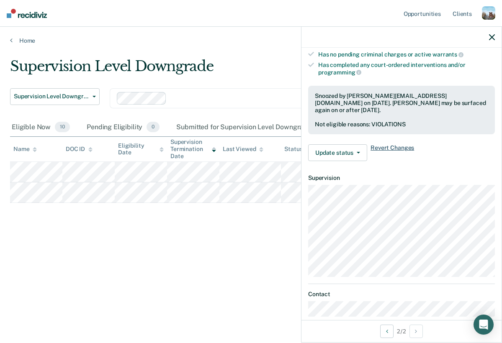
click at [398, 144] on span "Revert Changes" at bounding box center [392, 152] width 44 height 17
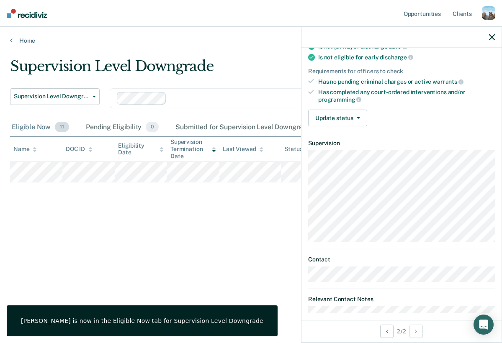
click at [50, 127] on div "Eligible Now 11" at bounding box center [40, 127] width 61 height 18
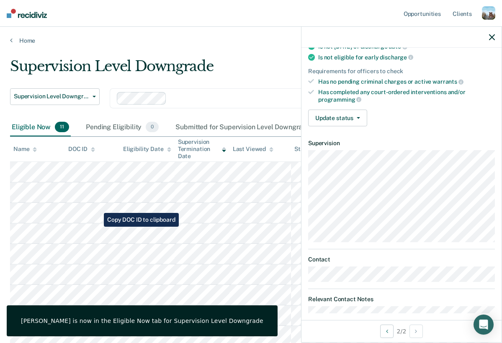
scroll to position [58, 0]
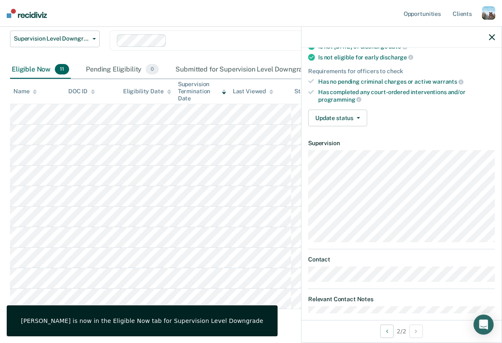
click at [493, 37] on icon "button" at bounding box center [492, 37] width 6 height 6
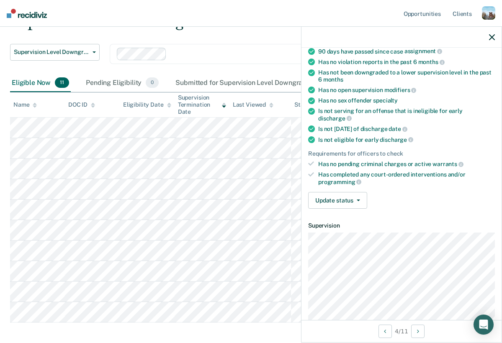
scroll to position [113, 0]
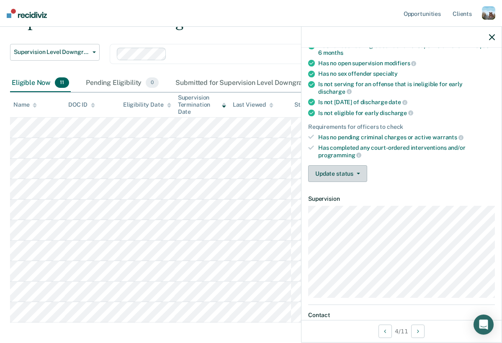
click at [347, 167] on button "Update status" at bounding box center [337, 173] width 59 height 17
click at [381, 146] on div "Has completed any court-ordered interventions and/or programming" at bounding box center [406, 151] width 177 height 14
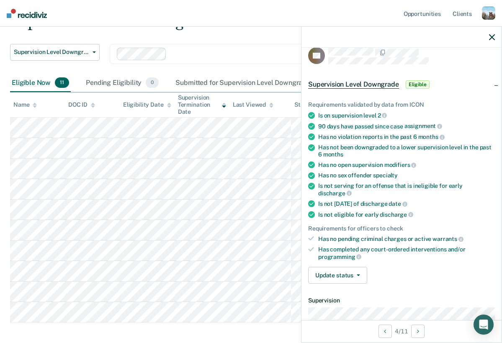
click at [491, 35] on icon "button" at bounding box center [492, 37] width 6 height 6
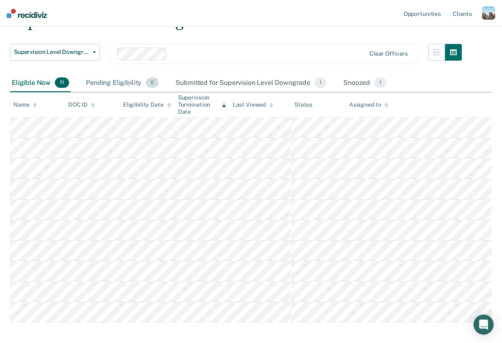
click at [120, 80] on div "Pending Eligibility 0" at bounding box center [122, 83] width 76 height 18
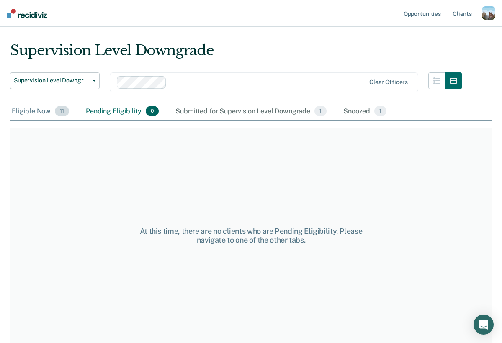
click at [43, 109] on div "Eligible Now 11" at bounding box center [40, 112] width 61 height 18
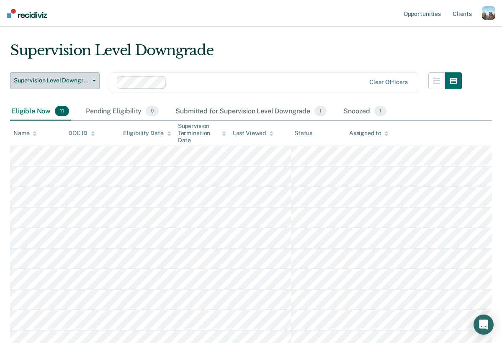
click at [77, 77] on span "Supervision Level Downgrade" at bounding box center [51, 80] width 75 height 7
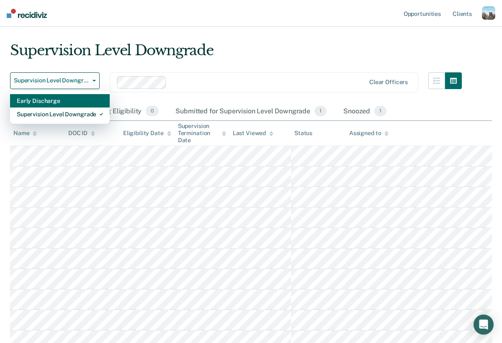
click at [72, 100] on div "Early Discharge" at bounding box center [60, 100] width 86 height 13
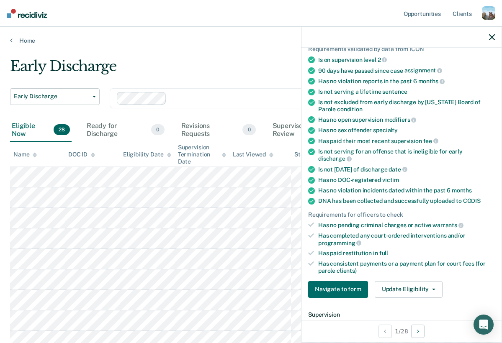
scroll to position [82, 0]
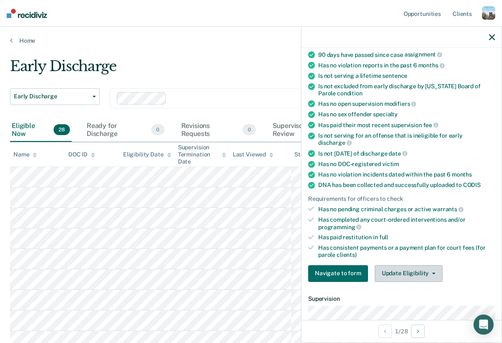
click at [407, 265] on button "Update Eligibility" at bounding box center [409, 273] width 68 height 17
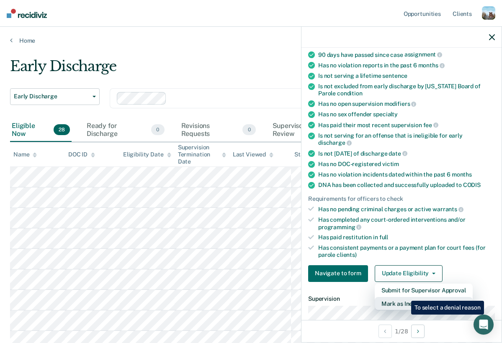
click at [405, 297] on button "Mark as Ineligible" at bounding box center [424, 303] width 98 height 13
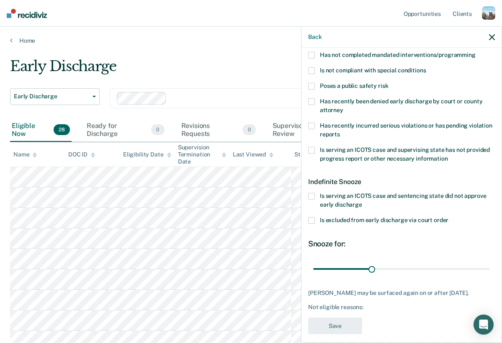
scroll to position [0, 0]
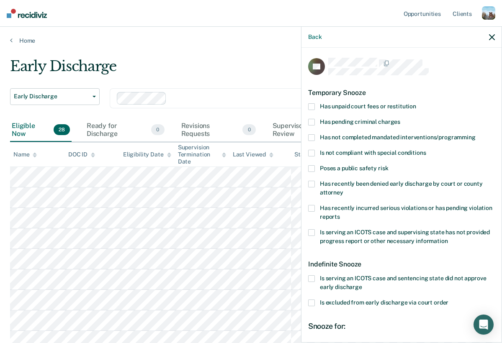
click at [359, 99] on div "Temporary Snooze" at bounding box center [401, 92] width 187 height 21
click at [359, 102] on div "Temporary Snooze" at bounding box center [401, 92] width 187 height 21
click at [359, 107] on span "Has unpaid court fees or restitution" at bounding box center [368, 106] width 96 height 7
click at [416, 103] on input "Has unpaid court fees or restitution" at bounding box center [416, 103] width 0 height 0
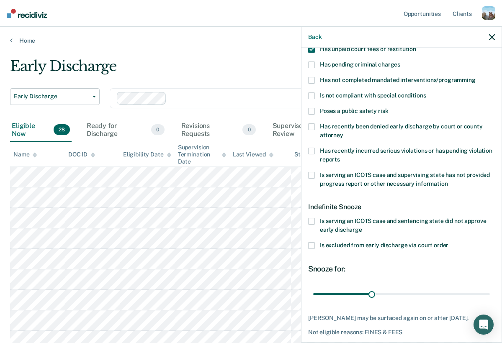
scroll to position [97, 0]
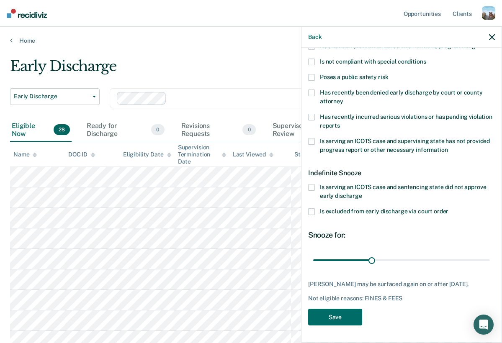
click at [356, 188] on span "Is serving an ICOTS case and sentencing state did not approve early discharge" at bounding box center [403, 191] width 166 height 15
click at [362, 193] on input "Is serving an ICOTS case and sentencing state did not approve early discharge" at bounding box center [362, 193] width 0 height 0
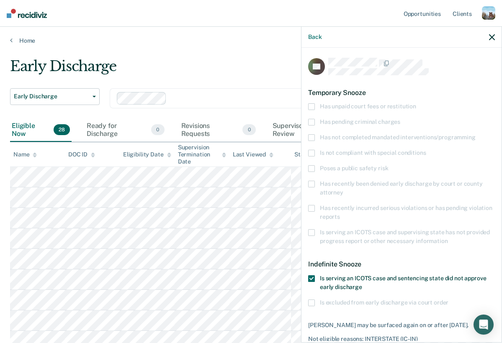
scroll to position [46, 0]
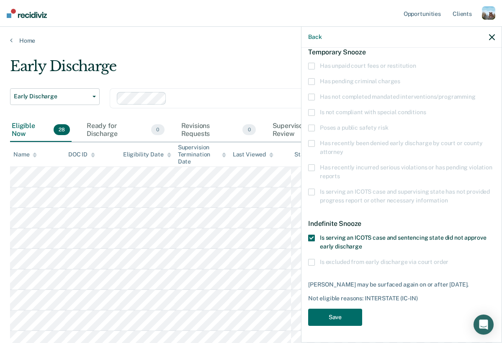
click at [327, 237] on span "Is serving an ICOTS case and sentencing state did not approve early discharge" at bounding box center [403, 241] width 166 height 15
click at [362, 244] on input "Is serving an ICOTS case and sentencing state did not approve early discharge" at bounding box center [362, 244] width 0 height 0
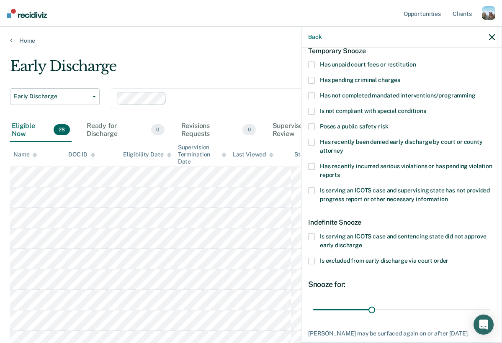
scroll to position [0, 0]
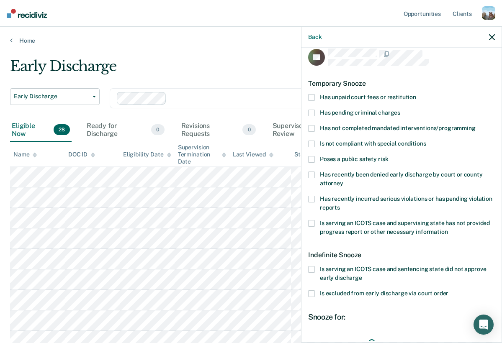
click at [369, 96] on span "Has unpaid court fees or restitution" at bounding box center [368, 97] width 96 height 7
click at [416, 94] on input "Has unpaid court fees or restitution" at bounding box center [416, 94] width 0 height 0
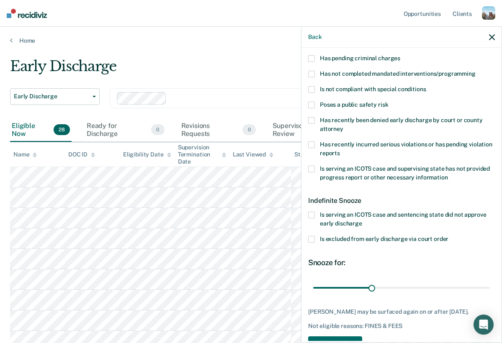
scroll to position [97, 0]
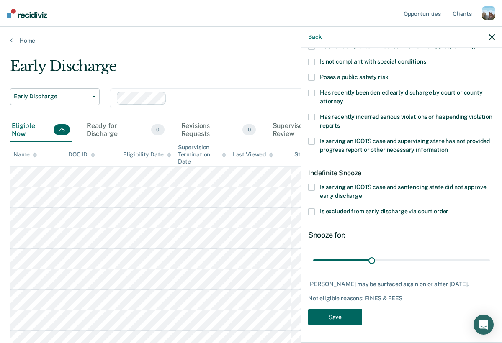
click at [328, 316] on button "Save" at bounding box center [335, 317] width 54 height 17
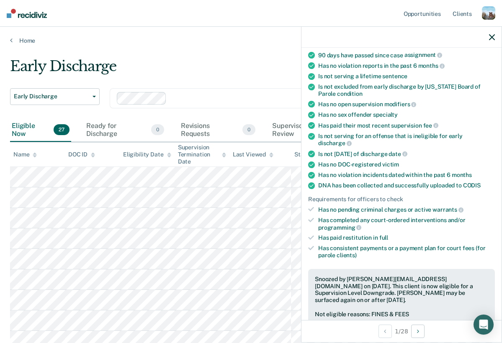
scroll to position [168, 0]
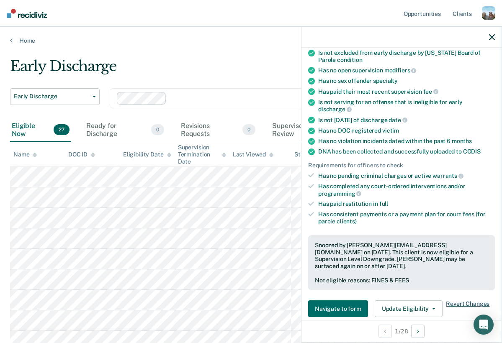
click at [462, 300] on span "Revert Changes" at bounding box center [468, 308] width 44 height 17
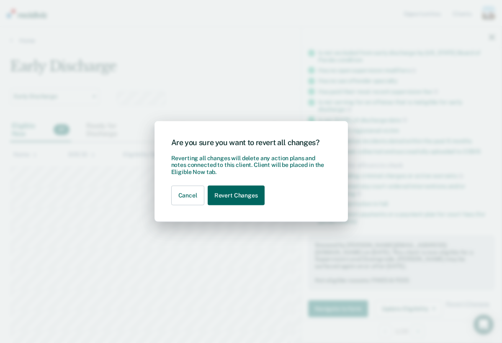
click at [248, 200] on button "Revert Changes" at bounding box center [236, 196] width 57 height 20
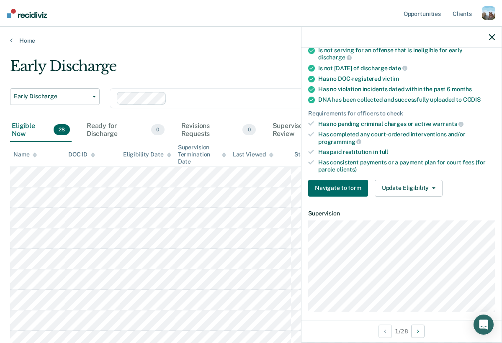
scroll to position [116, 0]
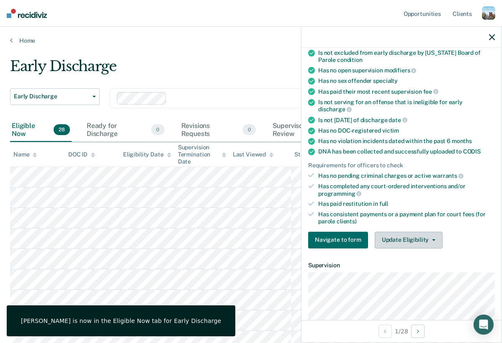
click at [407, 238] on button "Update Eligibility" at bounding box center [409, 240] width 68 height 17
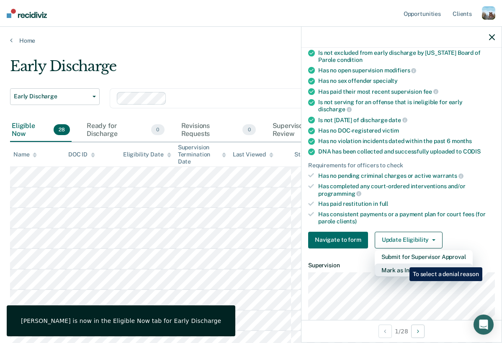
click at [403, 264] on button "Mark as Ineligible" at bounding box center [424, 270] width 98 height 13
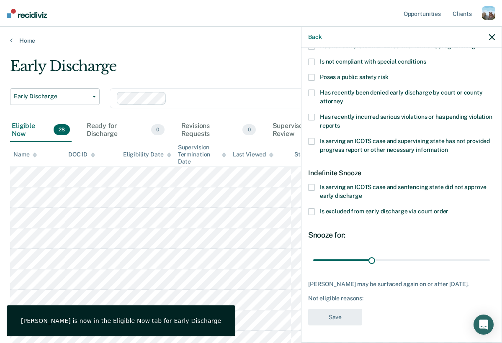
scroll to position [0, 0]
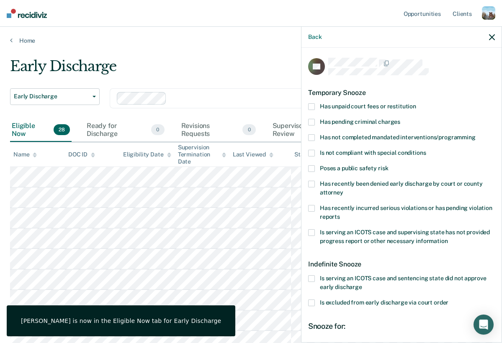
click at [349, 103] on span "Has unpaid court fees or restitution" at bounding box center [368, 106] width 96 height 7
click at [416, 103] on input "Has unpaid court fees or restitution" at bounding box center [416, 103] width 0 height 0
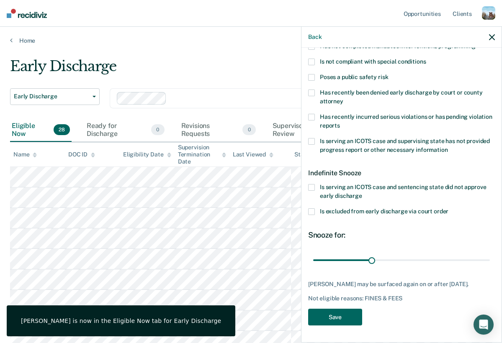
click at [339, 316] on button "Save" at bounding box center [335, 317] width 54 height 17
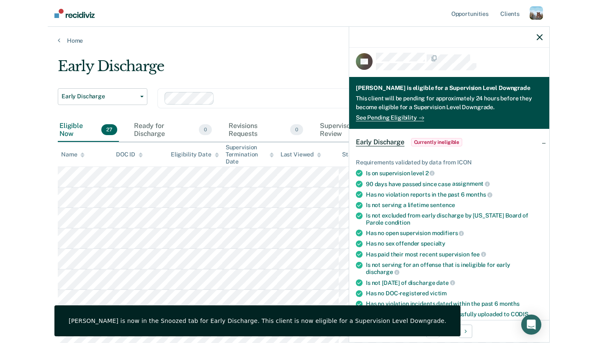
scroll to position [0, 0]
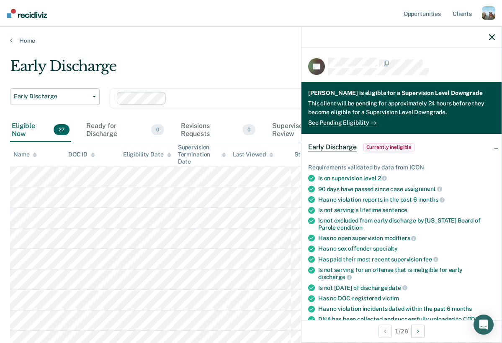
click at [359, 93] on div "[PERSON_NAME] is eligible for a Supervision Level Downgrade" at bounding box center [401, 94] width 187 height 10
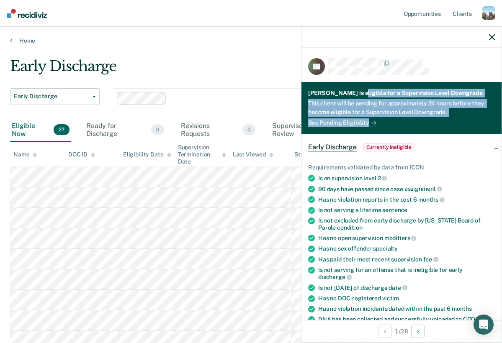
drag, startPoint x: 359, startPoint y: 93, endPoint x: 408, endPoint y: 119, distance: 54.9
click at [408, 119] on div "[PERSON_NAME] is eligible for a Supervision Level Downgrade This client will be…" at bounding box center [401, 108] width 200 height 52
click at [407, 114] on div "This client will be pending for approximately 24 hours before they become eligi…" at bounding box center [401, 108] width 187 height 19
drag, startPoint x: 407, startPoint y: 114, endPoint x: 358, endPoint y: 95, distance: 52.6
click at [358, 95] on div "[PERSON_NAME] is eligible for a Supervision Level Downgrade This client will be…" at bounding box center [401, 108] width 200 height 52
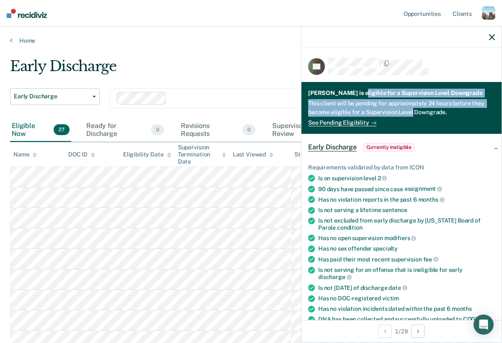
click at [358, 95] on div "[PERSON_NAME] is eligible for a Supervision Level Downgrade" at bounding box center [401, 94] width 187 height 10
drag, startPoint x: 358, startPoint y: 95, endPoint x: 449, endPoint y: 119, distance: 93.5
click at [448, 119] on div "[PERSON_NAME] is eligible for a Supervision Level Downgrade This client will be…" at bounding box center [401, 108] width 200 height 52
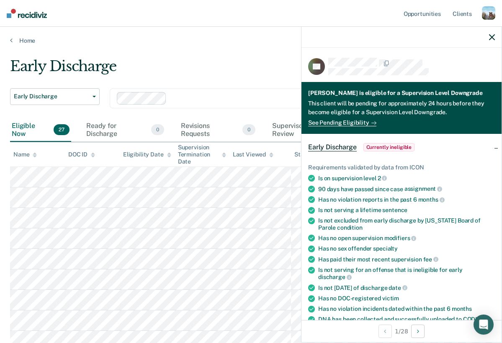
drag, startPoint x: 449, startPoint y: 115, endPoint x: 435, endPoint y: 110, distance: 14.8
click at [435, 110] on div "This client will be pending for approximately 24 hours before they become eligi…" at bounding box center [401, 108] width 187 height 19
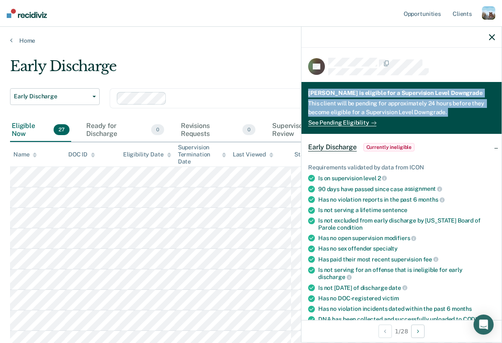
drag, startPoint x: 456, startPoint y: 111, endPoint x: 303, endPoint y: 92, distance: 154.7
click at [303, 92] on div "[PERSON_NAME] is eligible for a Supervision Level Downgrade This client will be…" at bounding box center [401, 108] width 200 height 52
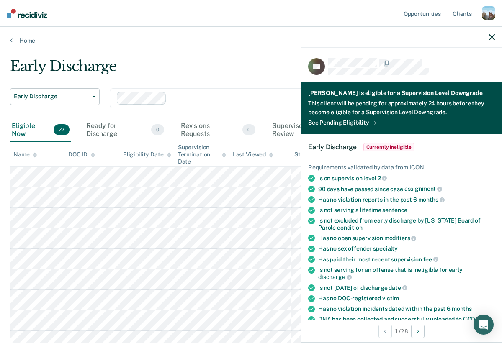
click at [314, 92] on div "[PERSON_NAME] is eligible for a Supervision Level Downgrade" at bounding box center [401, 94] width 187 height 10
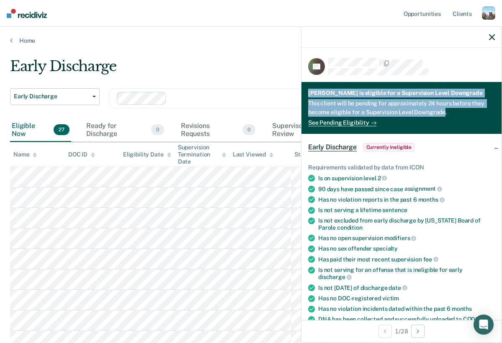
drag, startPoint x: 314, startPoint y: 92, endPoint x: 441, endPoint y: 110, distance: 127.7
click at [441, 110] on div "[PERSON_NAME] is eligible for a Supervision Level Downgrade This client will be…" at bounding box center [401, 108] width 200 height 52
click at [441, 110] on div "This client will be pending for approximately 24 hours before they become eligi…" at bounding box center [401, 108] width 187 height 19
drag, startPoint x: 441, startPoint y: 110, endPoint x: 307, endPoint y: 93, distance: 135.0
click at [307, 93] on div "[PERSON_NAME] is eligible for a Supervision Level Downgrade This client will be…" at bounding box center [401, 108] width 200 height 52
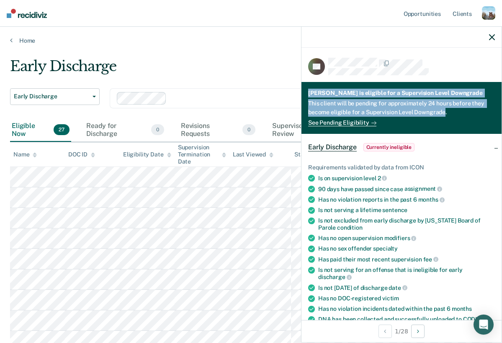
click at [320, 93] on div "[PERSON_NAME] is eligible for a Supervision Level Downgrade" at bounding box center [401, 94] width 187 height 10
drag, startPoint x: 320, startPoint y: 93, endPoint x: 444, endPoint y: 108, distance: 124.7
click at [444, 108] on div "[PERSON_NAME] is eligible for a Supervision Level Downgrade This client will be…" at bounding box center [401, 108] width 200 height 52
click at [444, 108] on div "This client will be pending for approximately 24 hours before they become eligi…" at bounding box center [401, 108] width 187 height 19
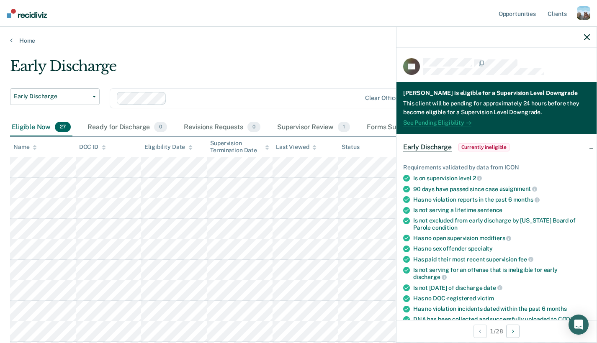
click at [456, 123] on link "See Pending Eligibility" at bounding box center [437, 122] width 68 height 7
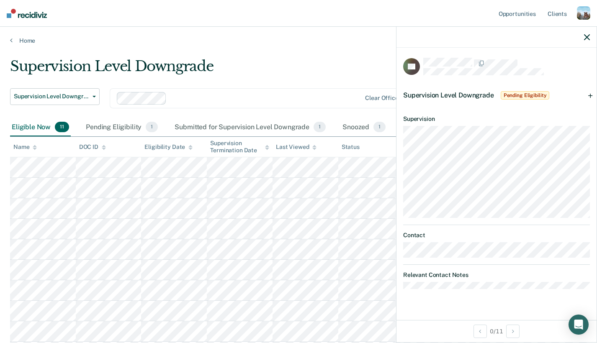
click at [451, 98] on div "Supervision Level Downgrade Pending Eligibility" at bounding box center [477, 95] width 148 height 13
